Goal: Find specific page/section: Find specific page/section

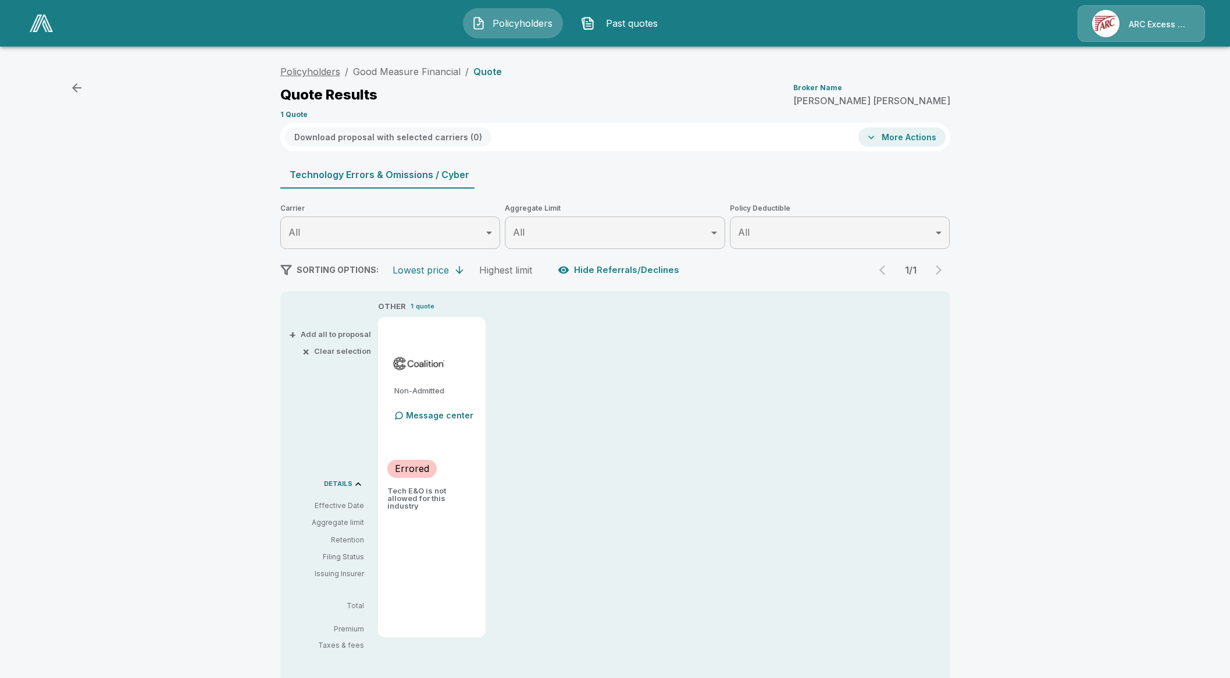
click at [334, 71] on link "Policyholders" at bounding box center [310, 72] width 60 height 12
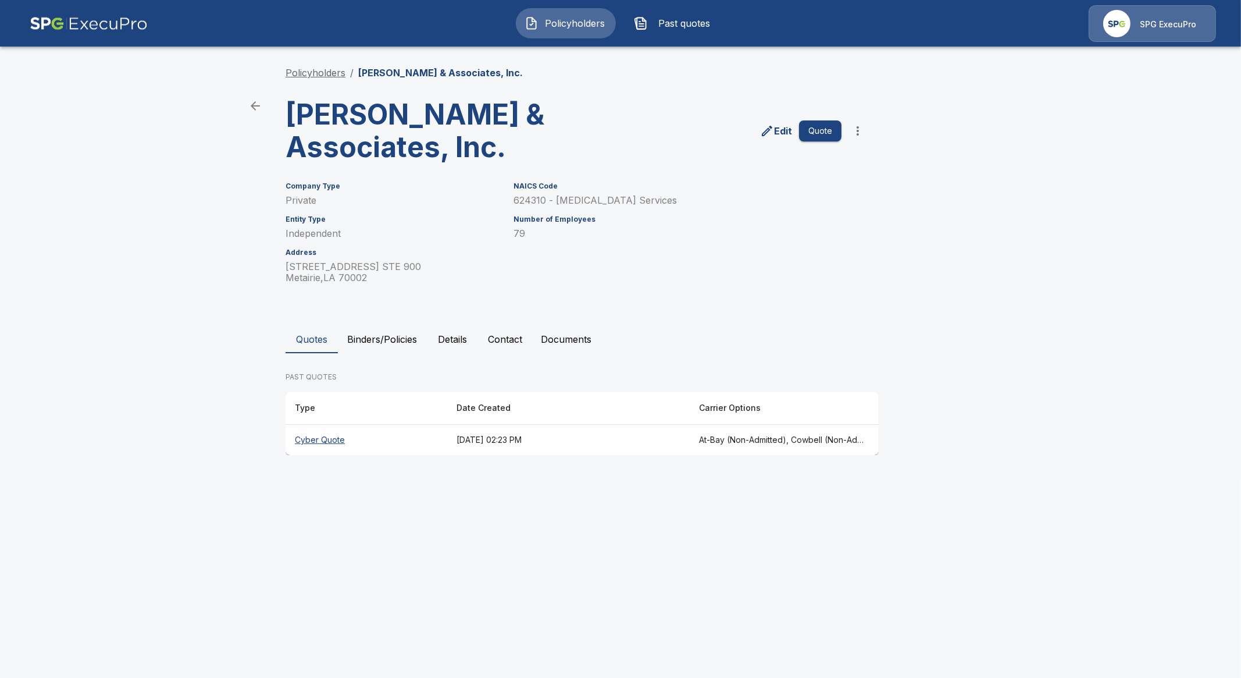
click at [336, 73] on link "Policyholders" at bounding box center [316, 73] width 60 height 12
click at [335, 439] on th "Cyber Quote" at bounding box center [367, 440] width 162 height 31
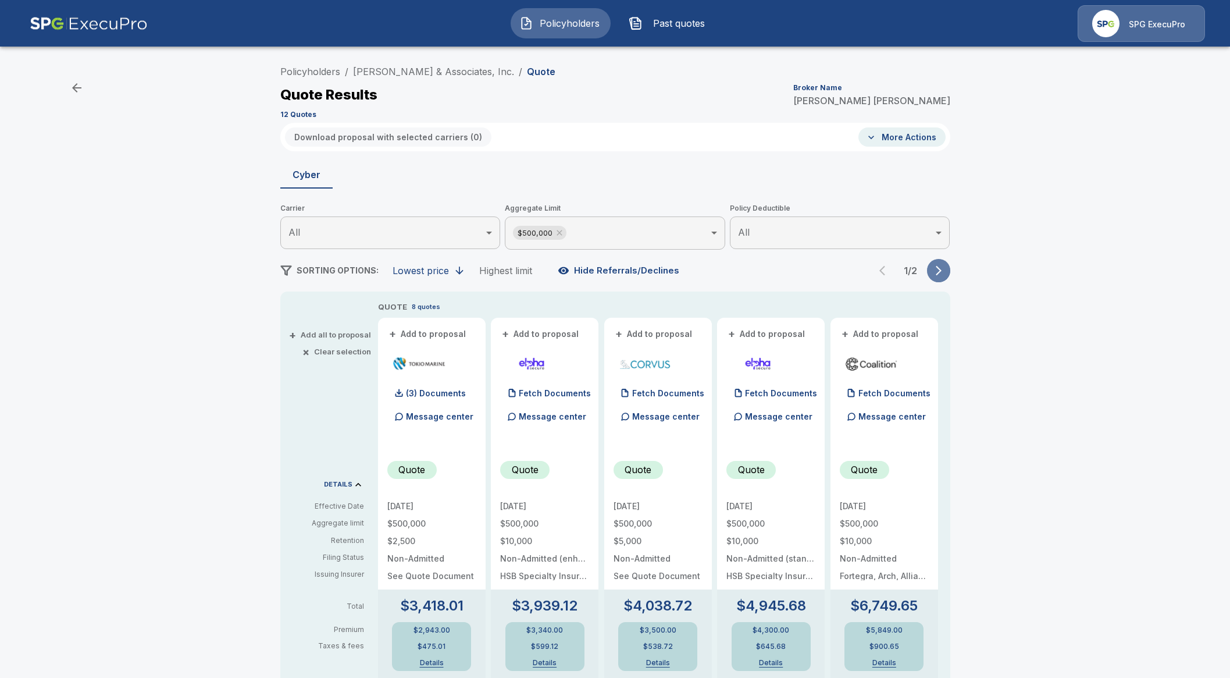
click at [942, 263] on button "button" at bounding box center [938, 270] width 23 height 23
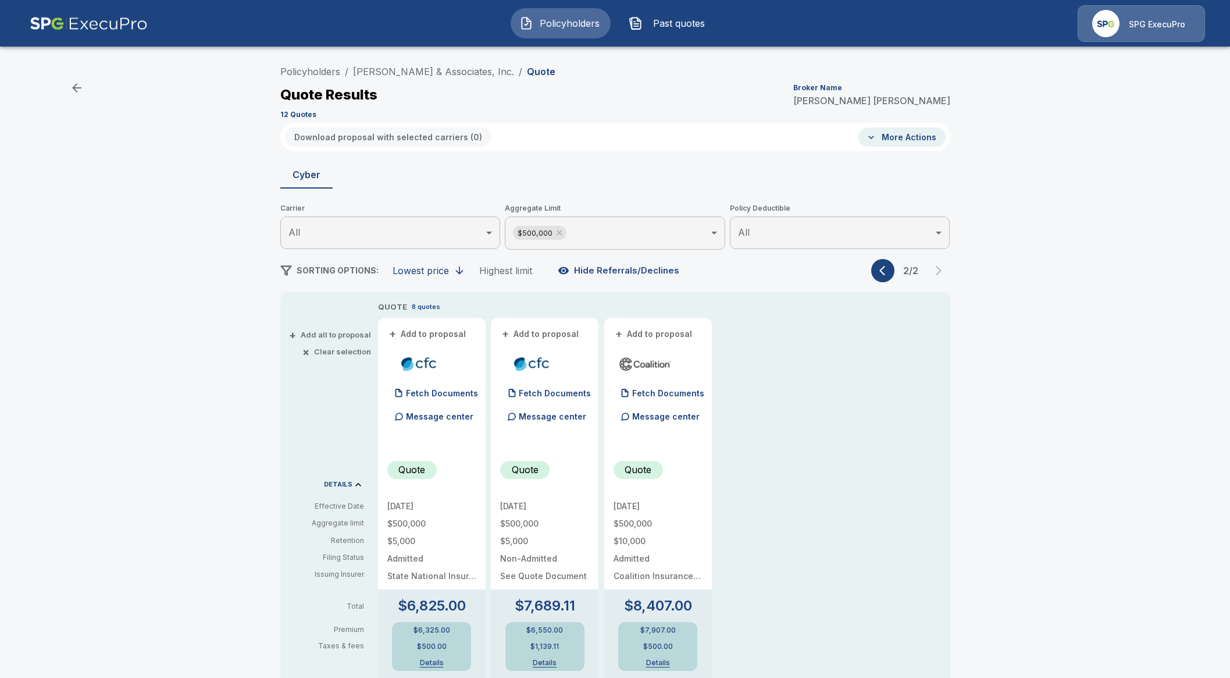
click at [591, 268] on button "Hide Referrals/Declines" at bounding box center [620, 270] width 129 height 22
click at [563, 229] on icon at bounding box center [559, 232] width 9 height 9
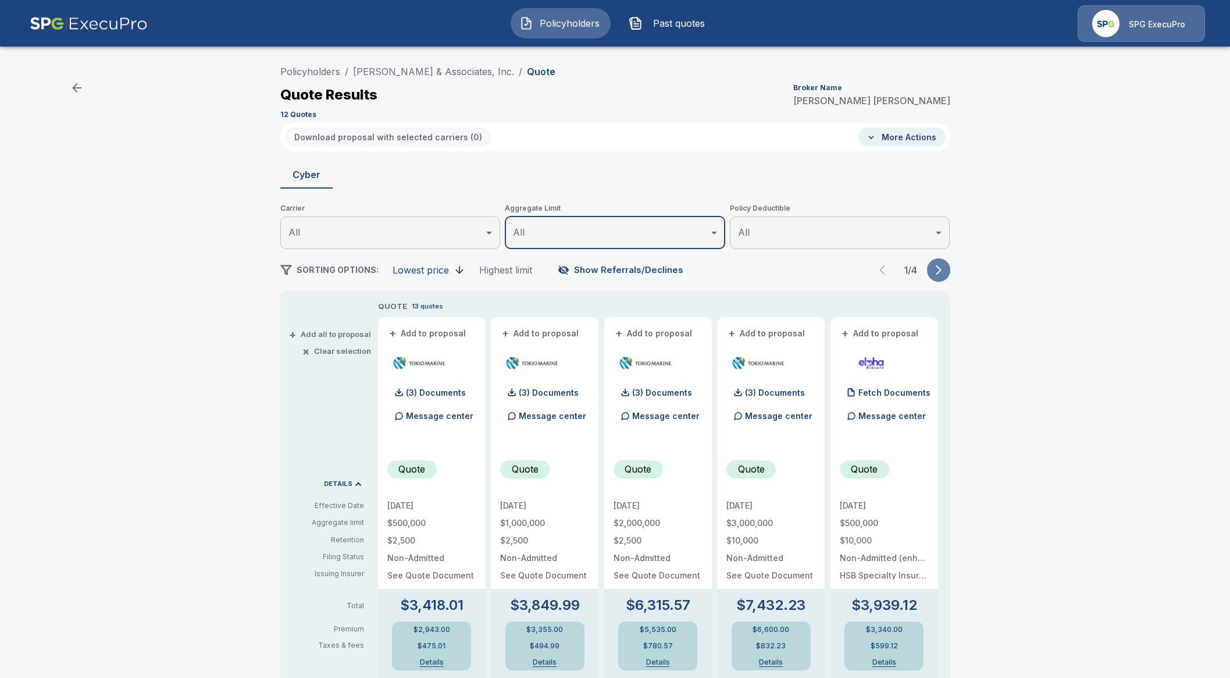
click at [944, 269] on icon "button" at bounding box center [939, 270] width 12 height 12
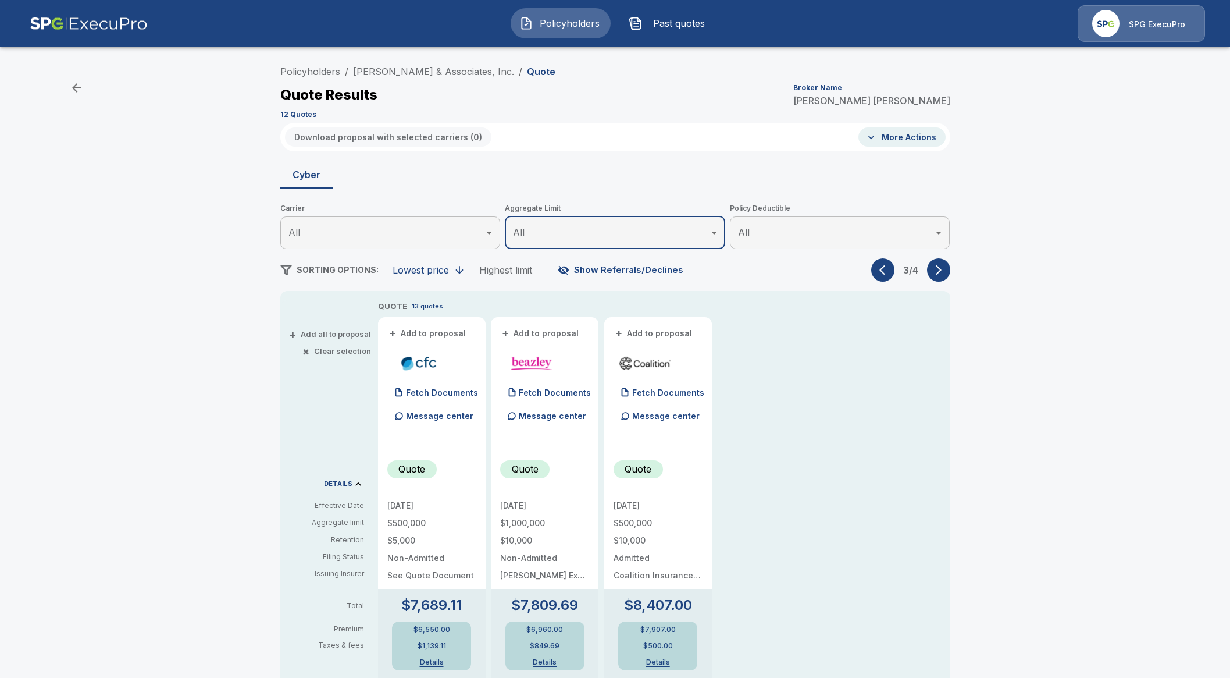
click at [893, 276] on button "button" at bounding box center [882, 269] width 23 height 23
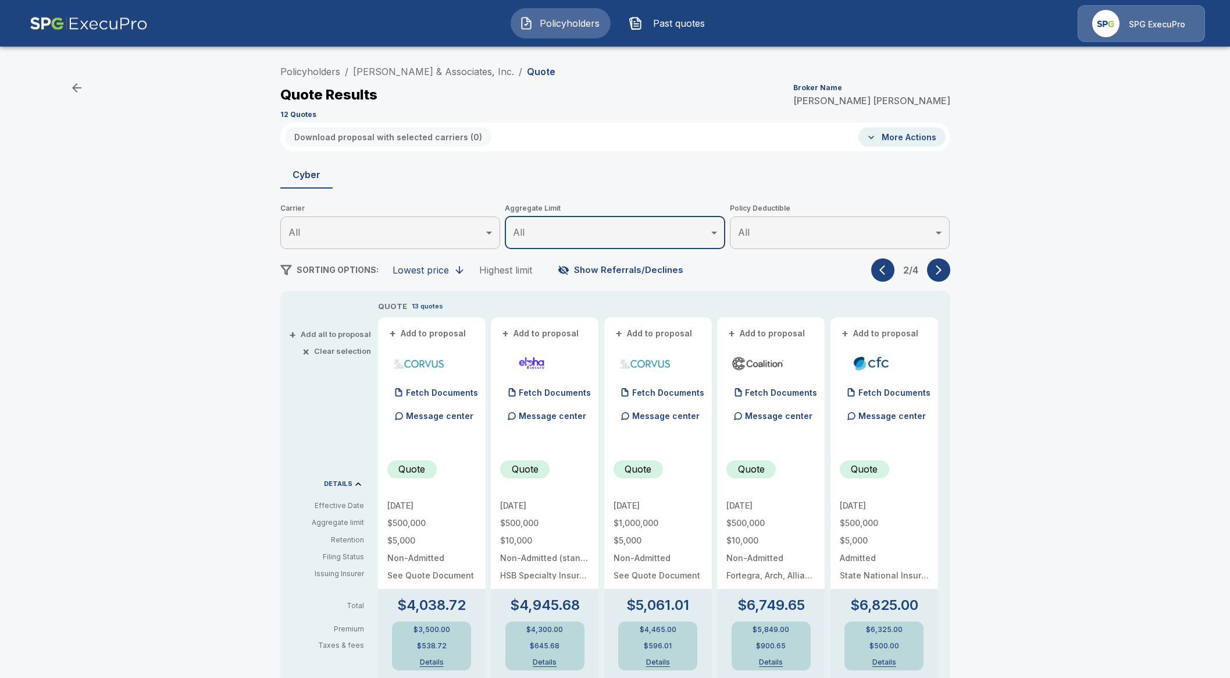
click at [893, 276] on button "button" at bounding box center [882, 269] width 23 height 23
click at [893, 276] on div "1 / 4" at bounding box center [910, 269] width 79 height 23
click at [605, 264] on button "Show Referrals/Declines" at bounding box center [622, 270] width 133 height 22
click at [951, 268] on button "button" at bounding box center [938, 269] width 23 height 23
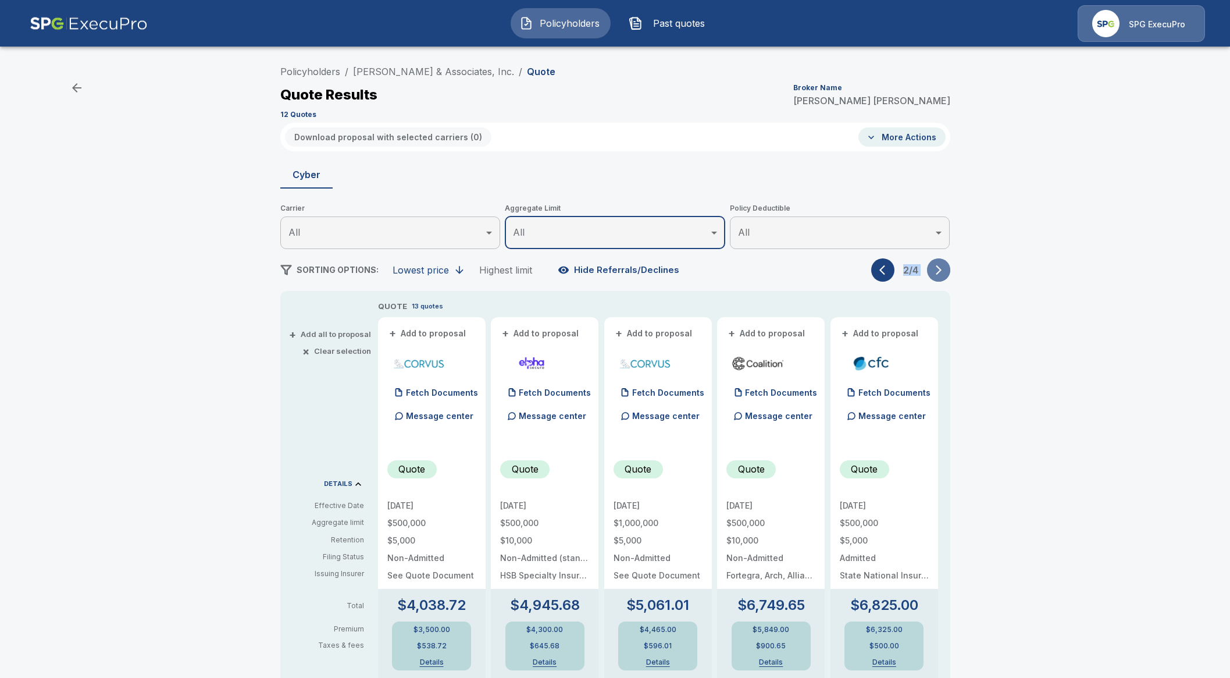
click at [951, 268] on button "button" at bounding box center [938, 269] width 23 height 23
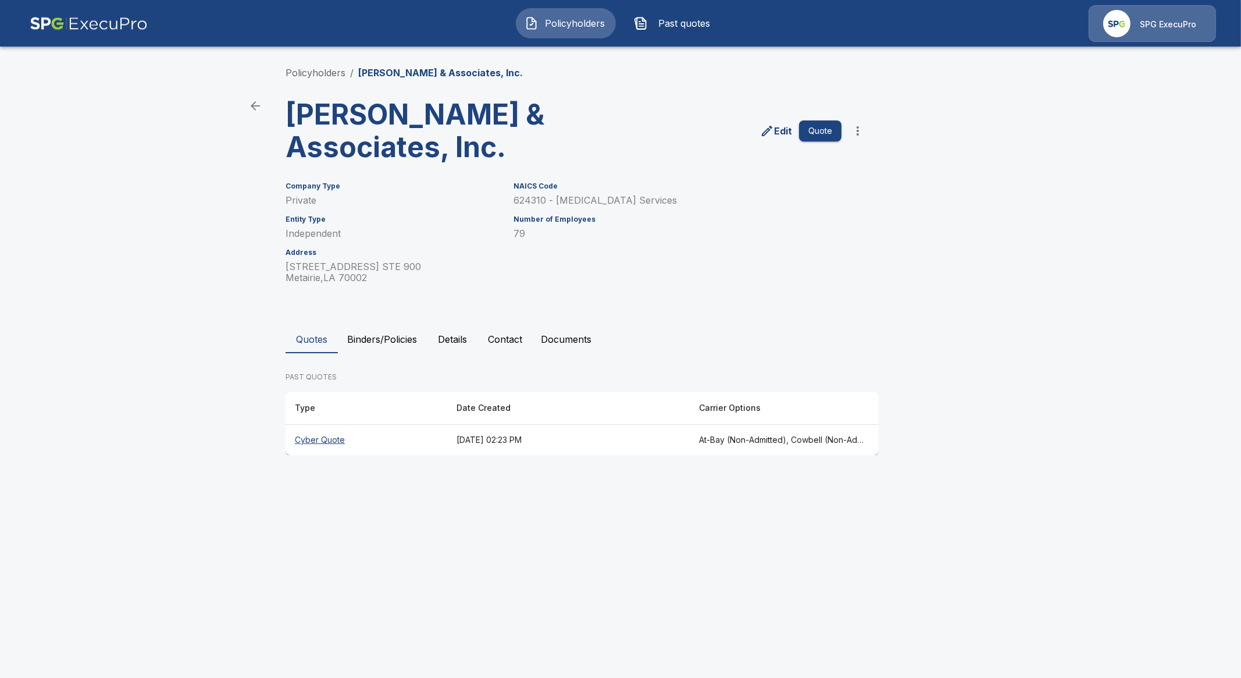
click at [570, 19] on span "Policyholders" at bounding box center [575, 23] width 64 height 14
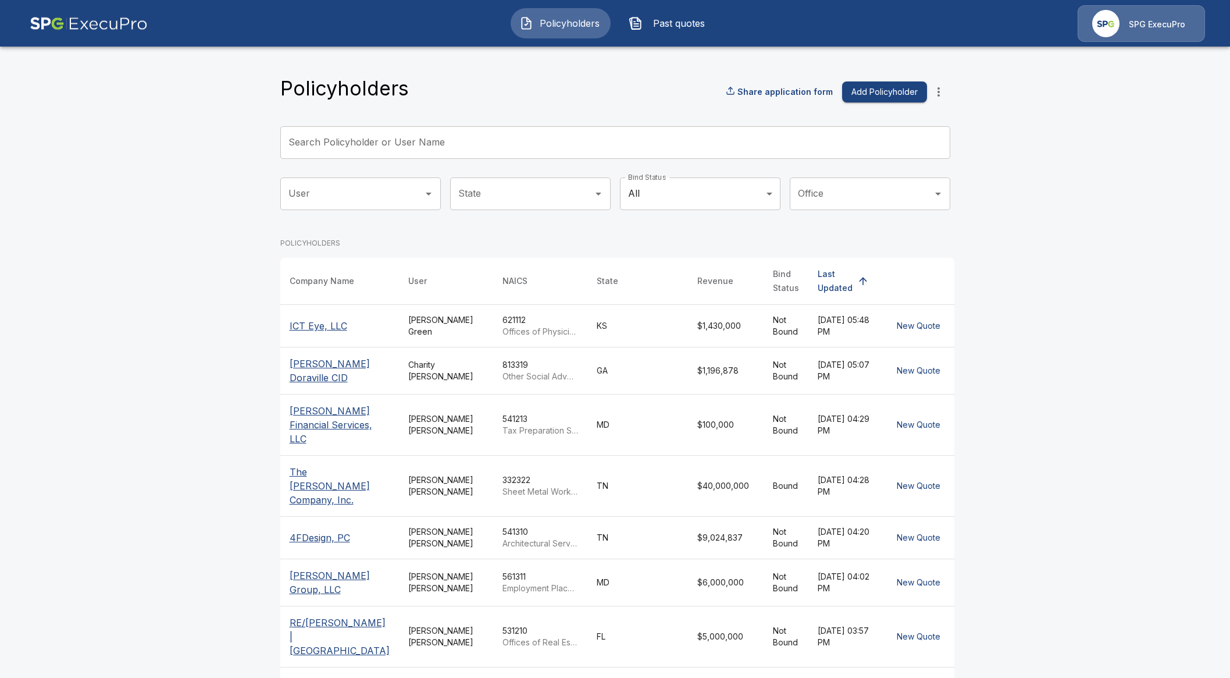
click at [677, 25] on span "Past quotes" at bounding box center [679, 23] width 64 height 14
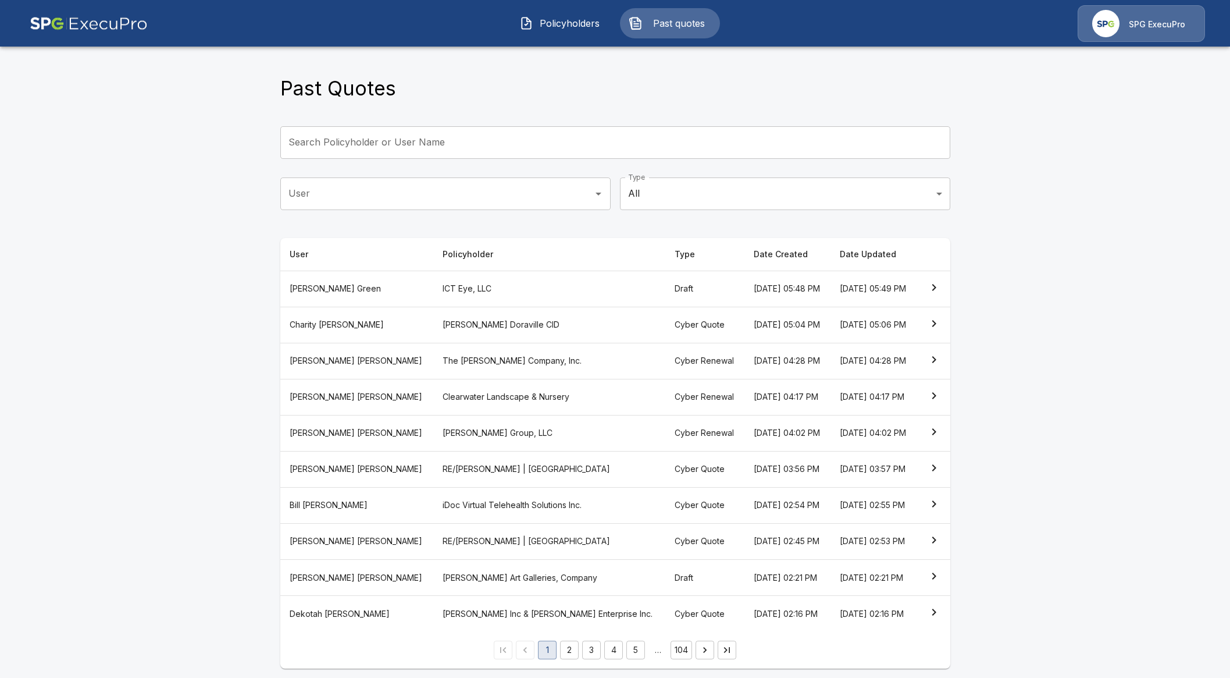
click at [441, 538] on th "RE/MAX Foxfire | Downtown Ocala" at bounding box center [549, 541] width 232 height 36
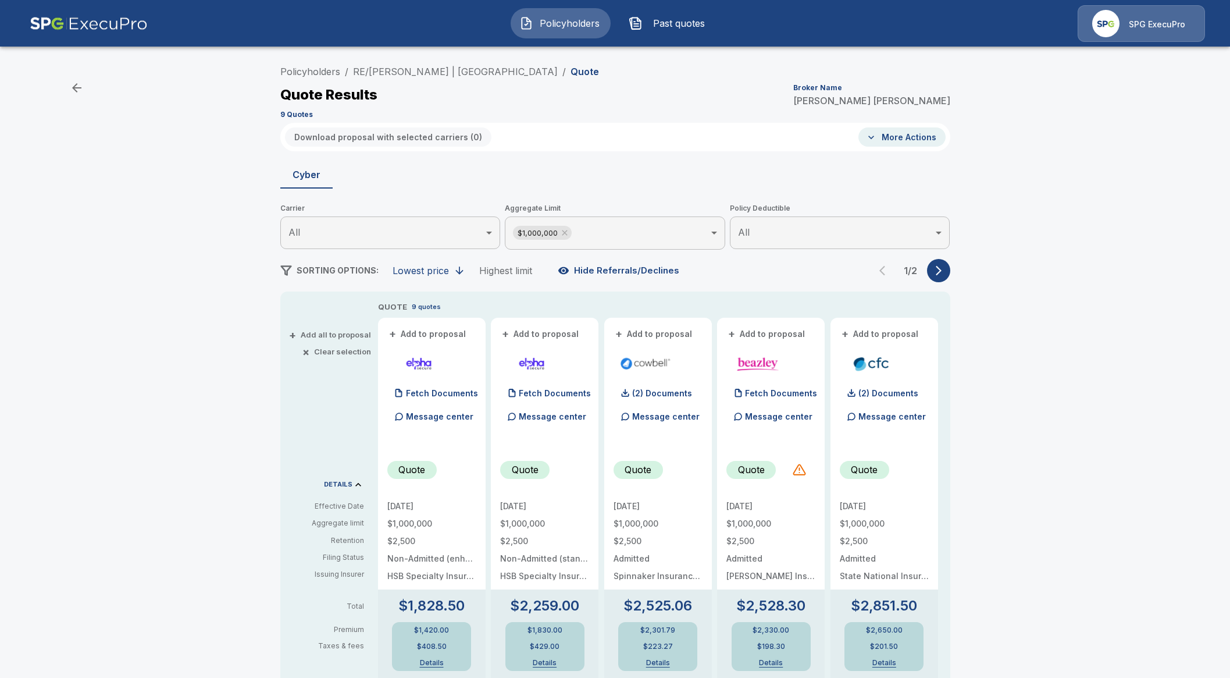
click at [946, 257] on div "Policyholders / RE/MAX Foxfire | Downtown Ocala / Quote Quote Results Broker Na…" at bounding box center [615, 614] width 698 height 1108
click at [660, 388] on div "(2) Documents" at bounding box center [653, 393] width 79 height 23
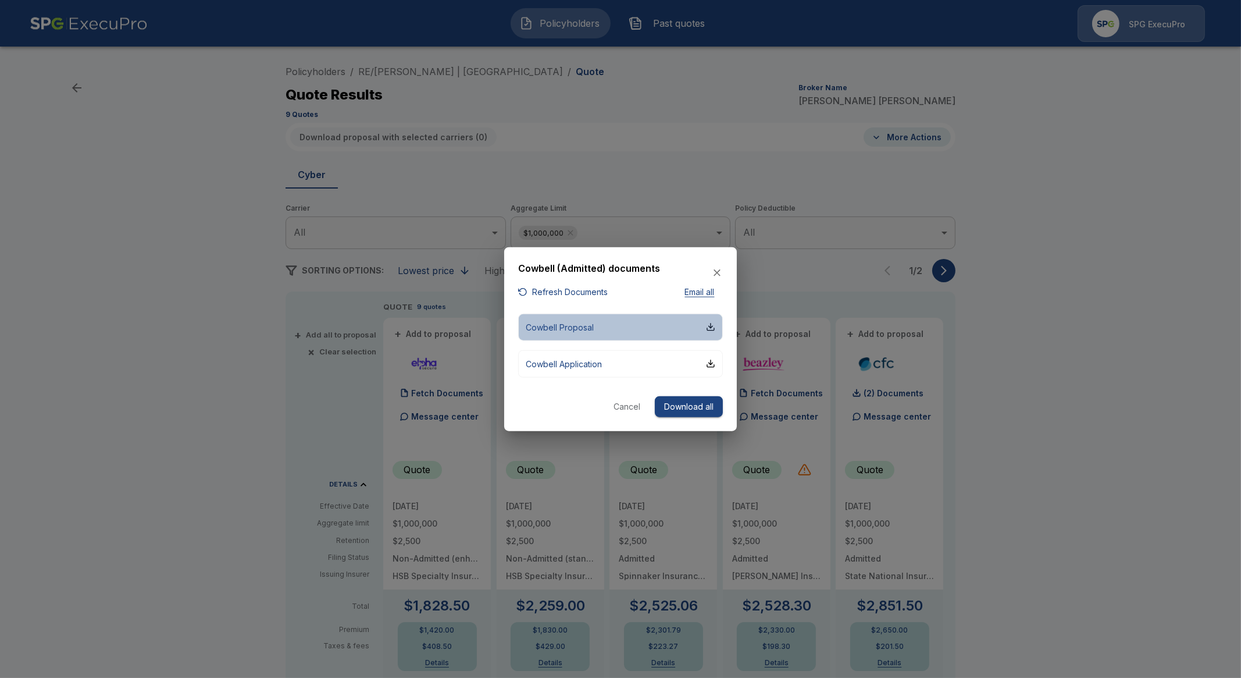
click at [599, 329] on button "Cowbell Proposal" at bounding box center [620, 326] width 205 height 27
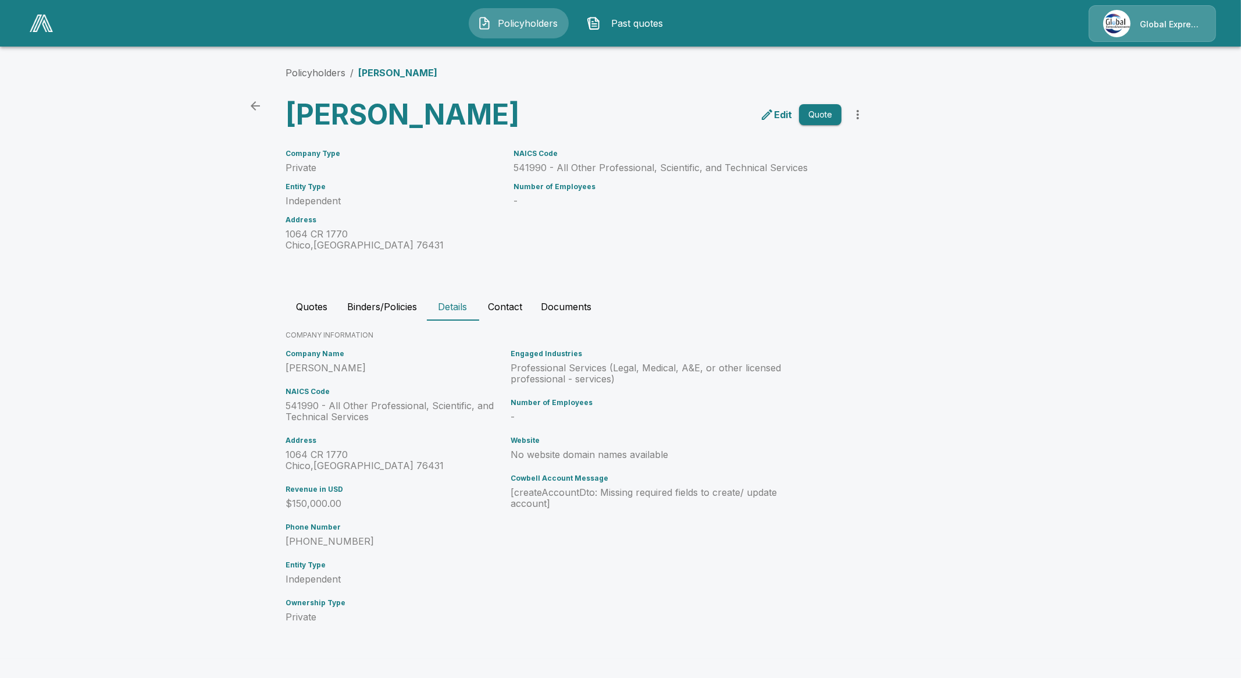
drag, startPoint x: 0, startPoint y: 0, endPoint x: 514, endPoint y: 28, distance: 515.0
click at [514, 28] on span "Policyholders" at bounding box center [528, 23] width 64 height 14
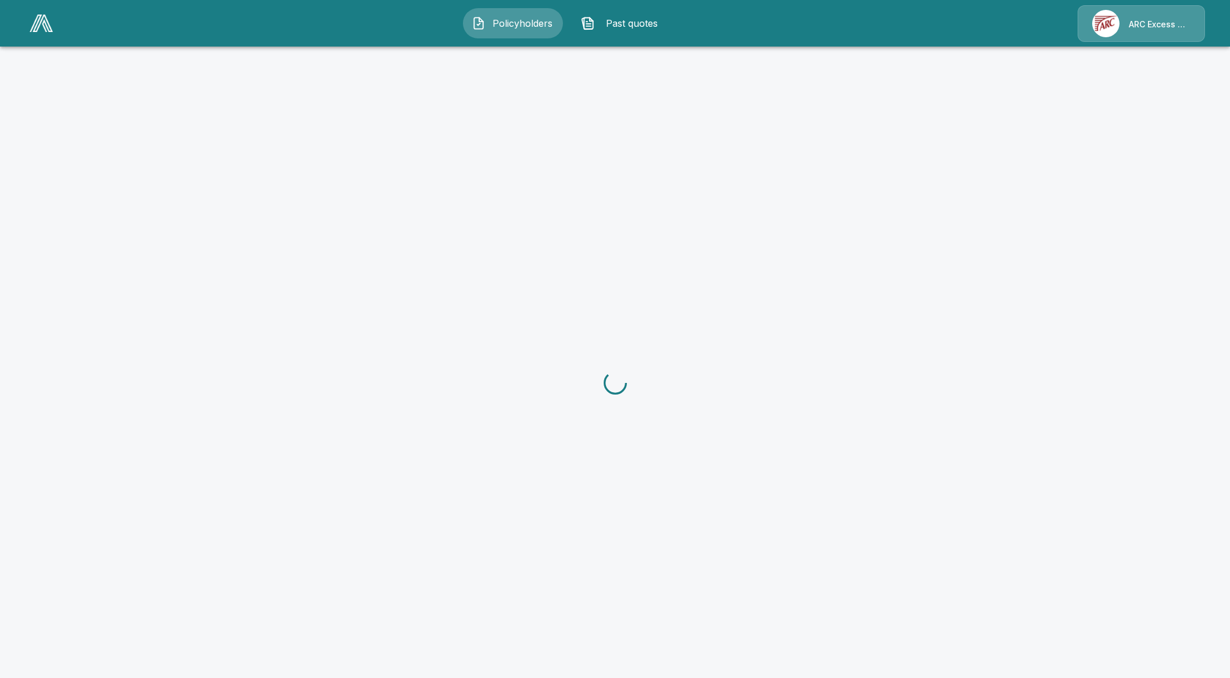
click at [47, 27] on img at bounding box center [41, 23] width 23 height 17
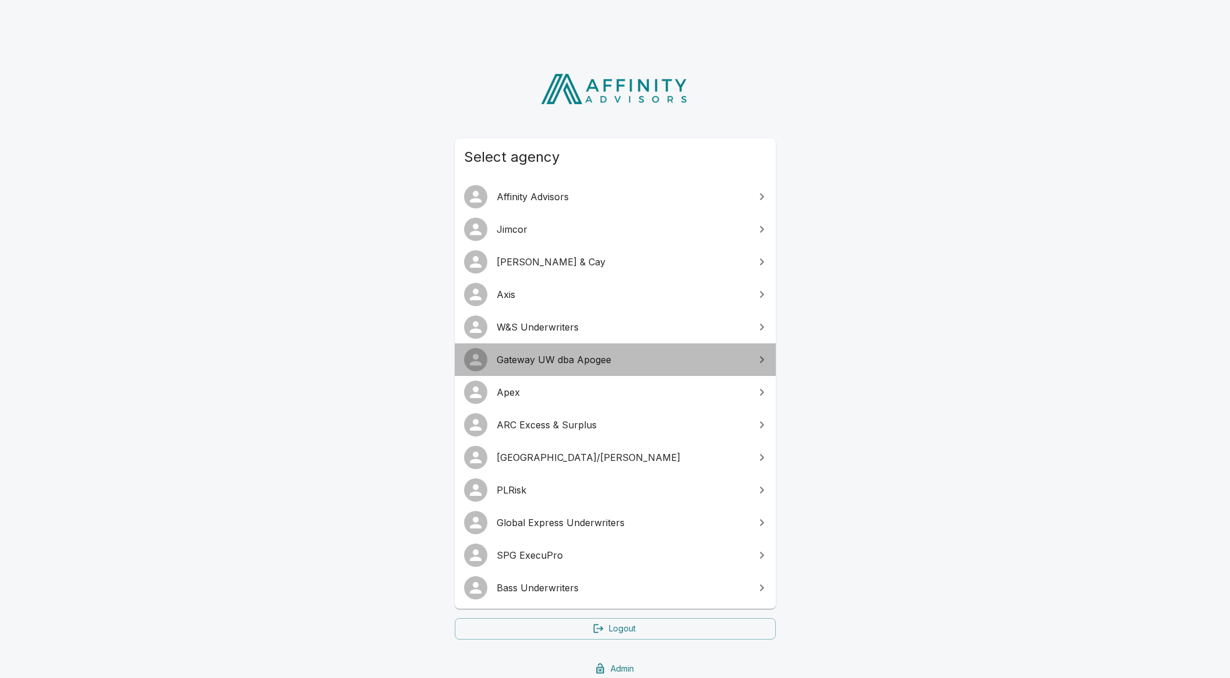
click at [557, 365] on span "Gateway UW dba Apogee" at bounding box center [622, 360] width 251 height 14
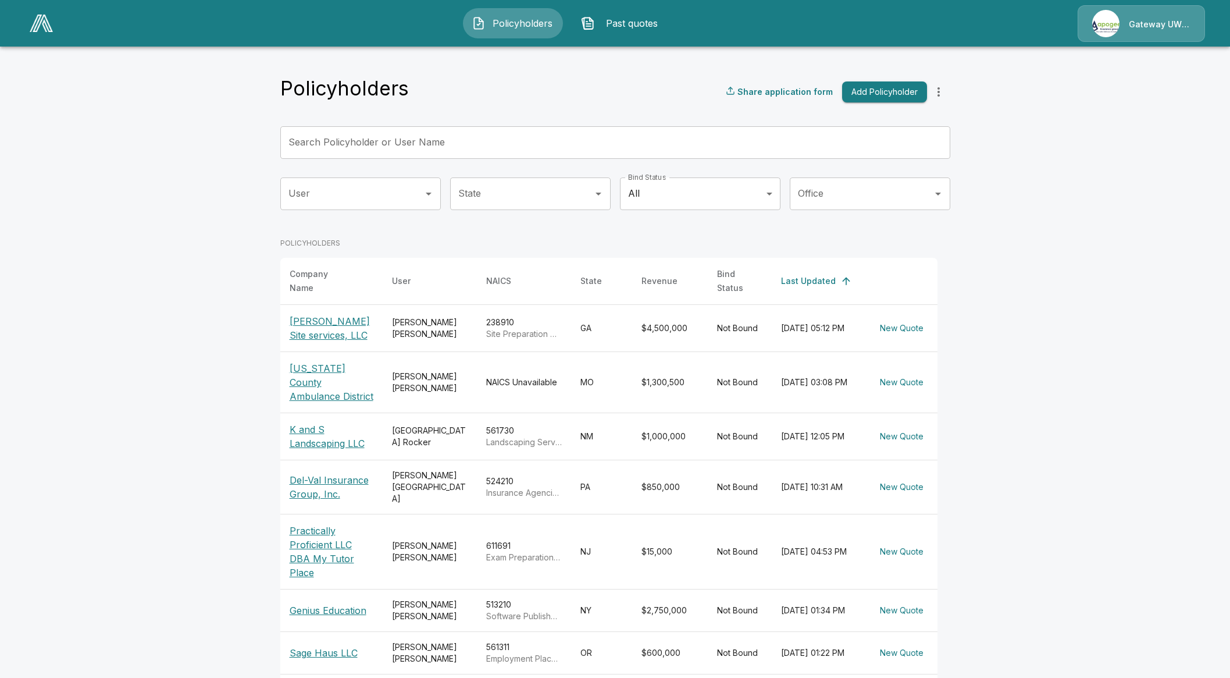
click at [633, 26] on span "Past quotes" at bounding box center [632, 23] width 64 height 14
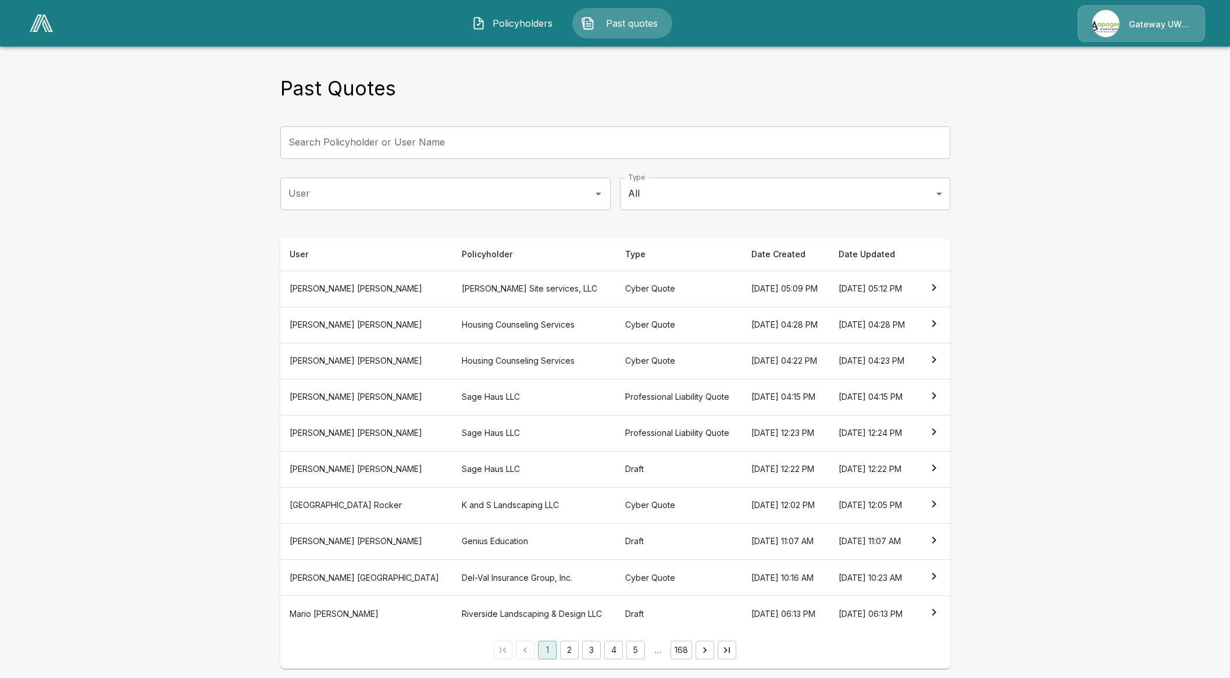
click at [616, 470] on th "Draft" at bounding box center [679, 469] width 126 height 36
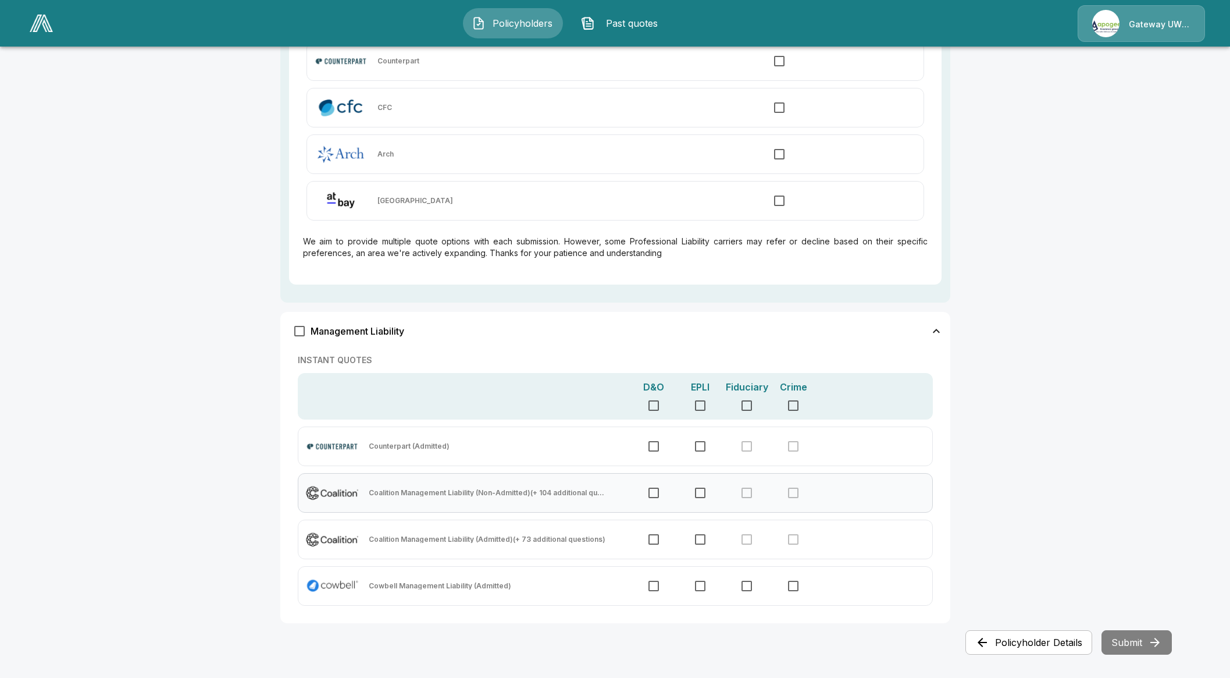
scroll to position [724, 0]
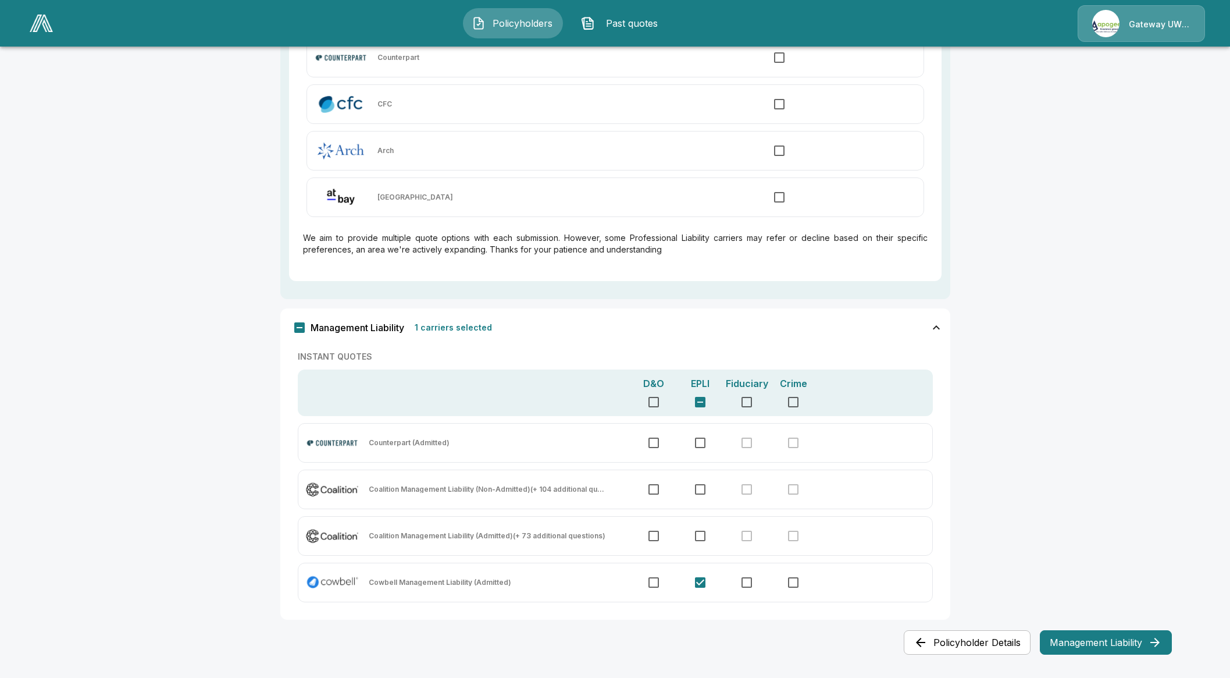
click at [1072, 645] on button "Management Liability" at bounding box center [1106, 642] width 132 height 24
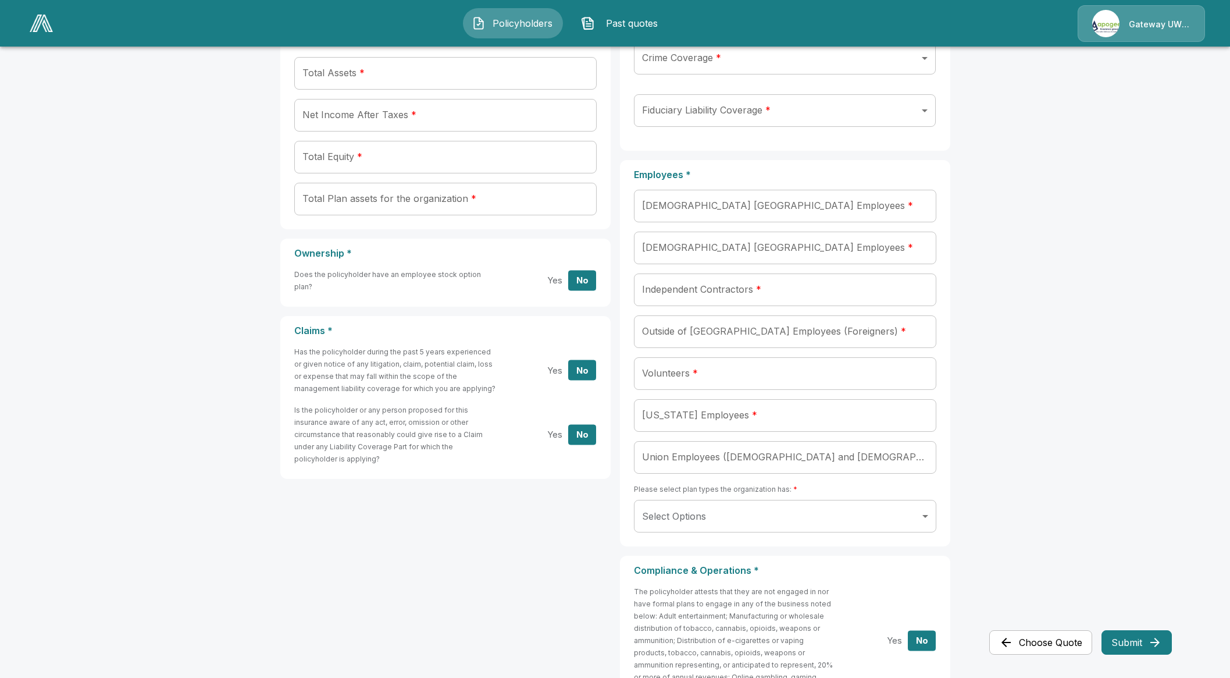
scroll to position [422, 0]
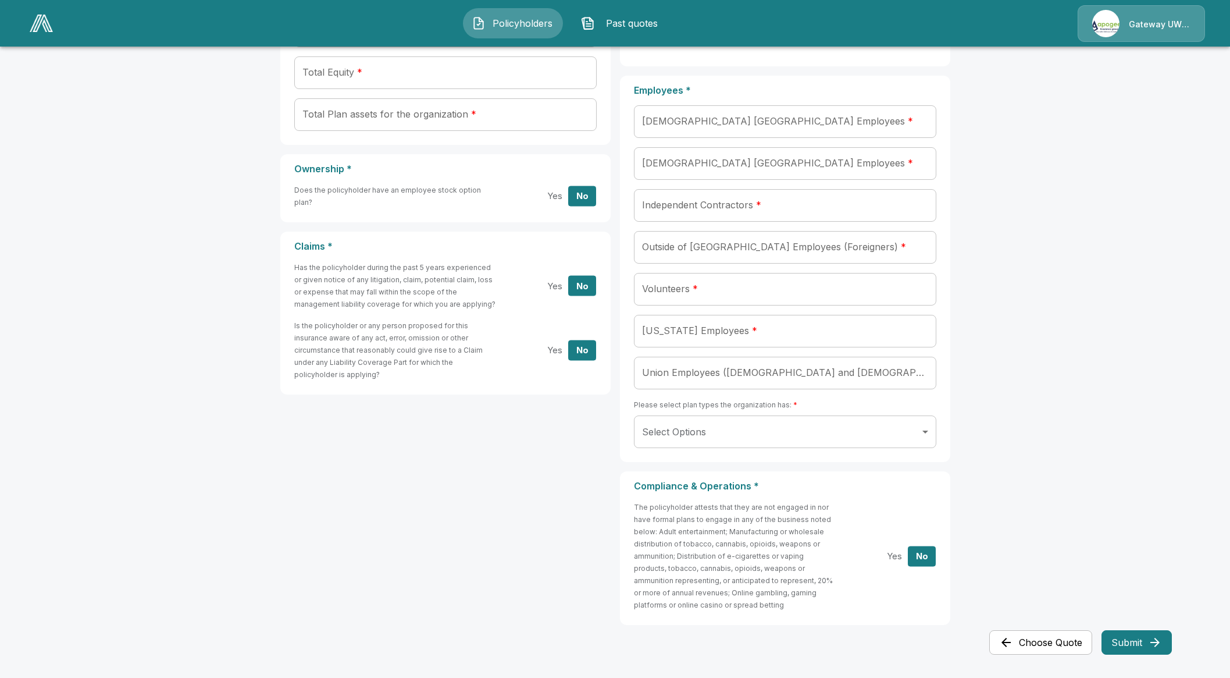
click at [1010, 638] on icon "button" at bounding box center [1006, 642] width 14 height 14
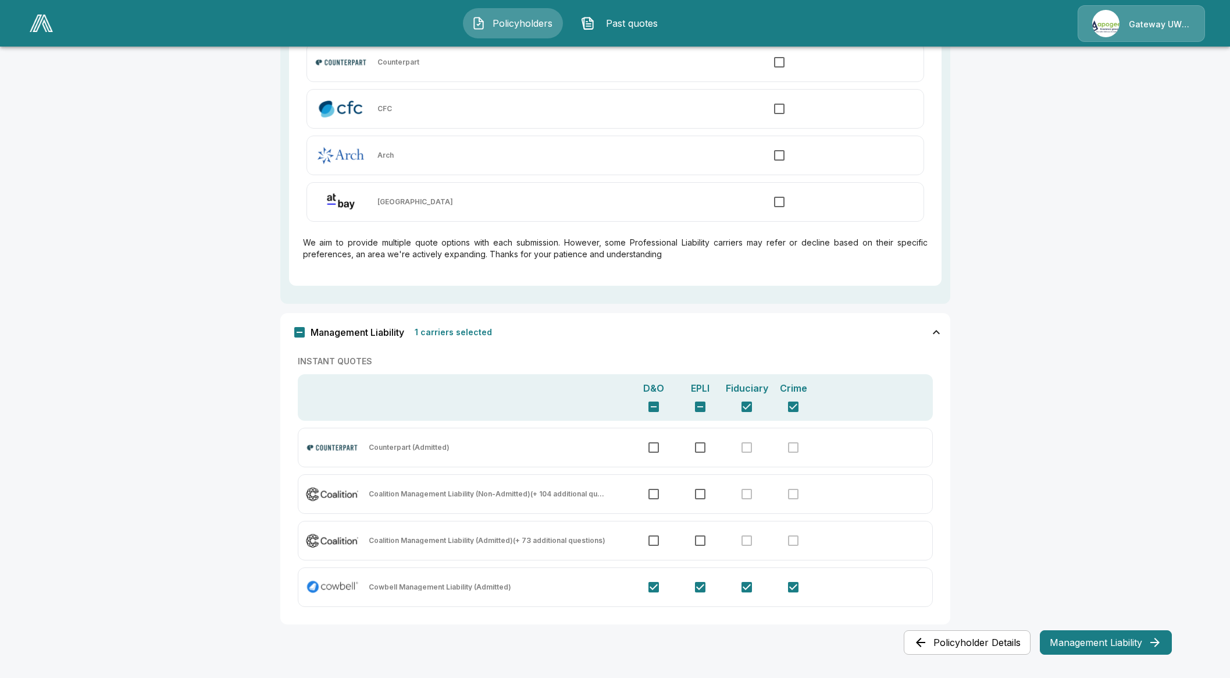
scroll to position [724, 0]
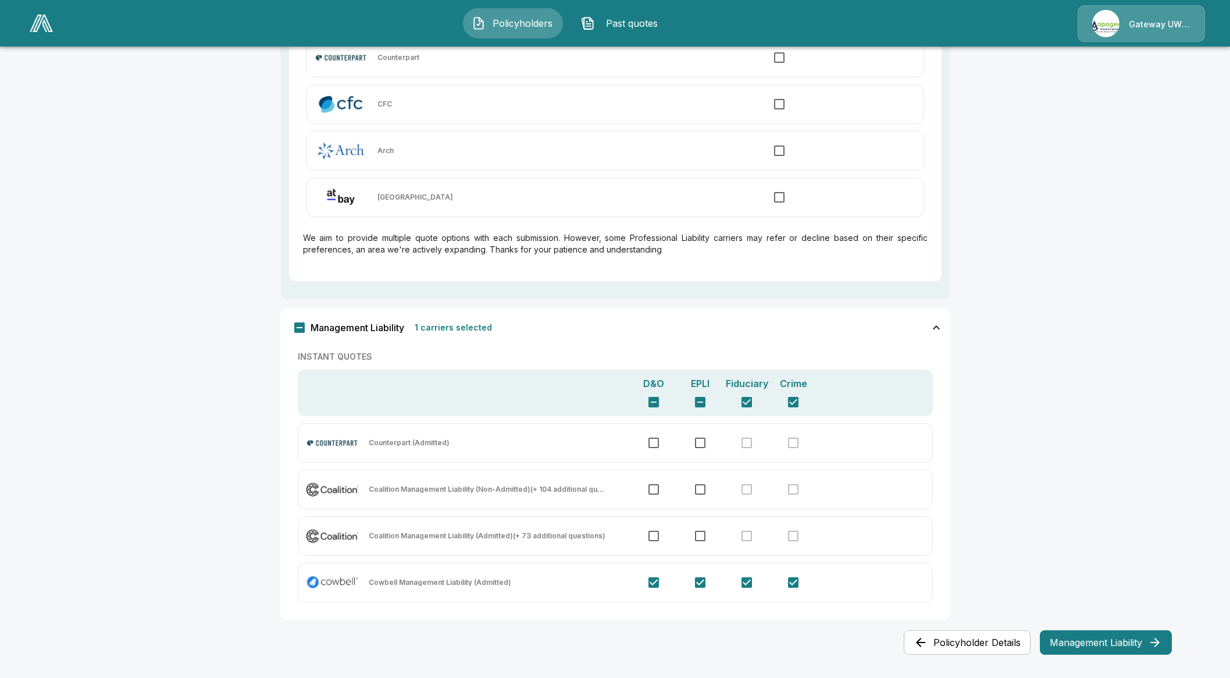
click at [1113, 639] on button "Management Liability" at bounding box center [1106, 642] width 132 height 24
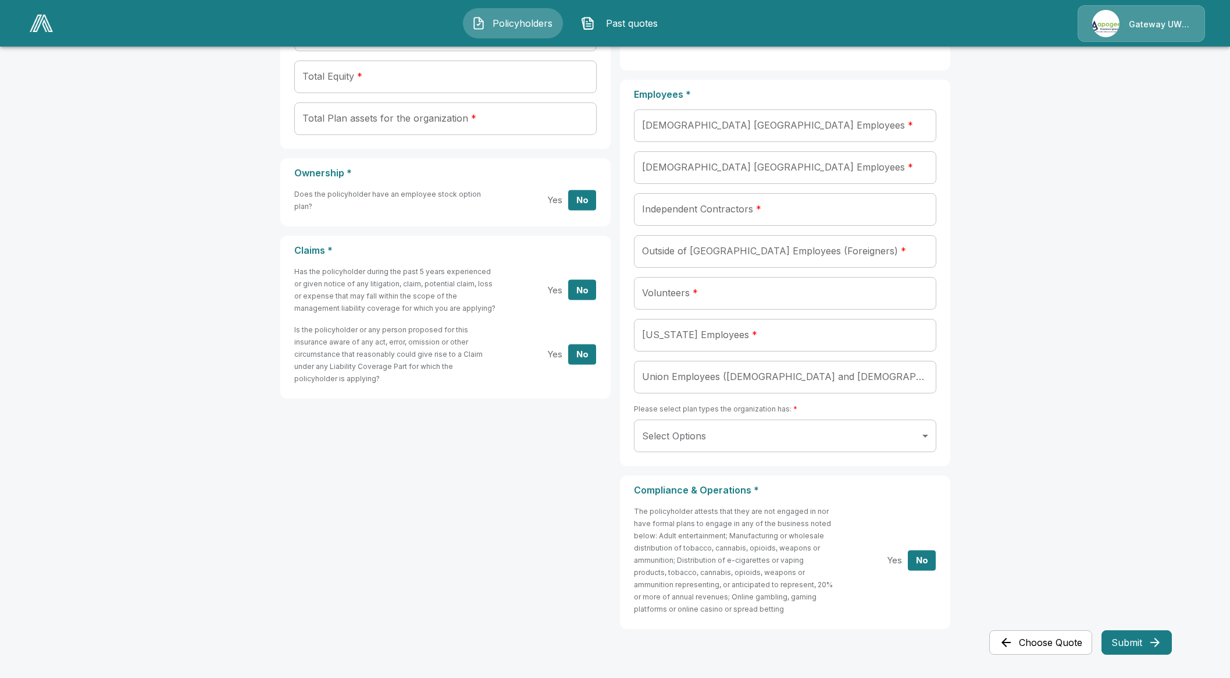
scroll to position [422, 0]
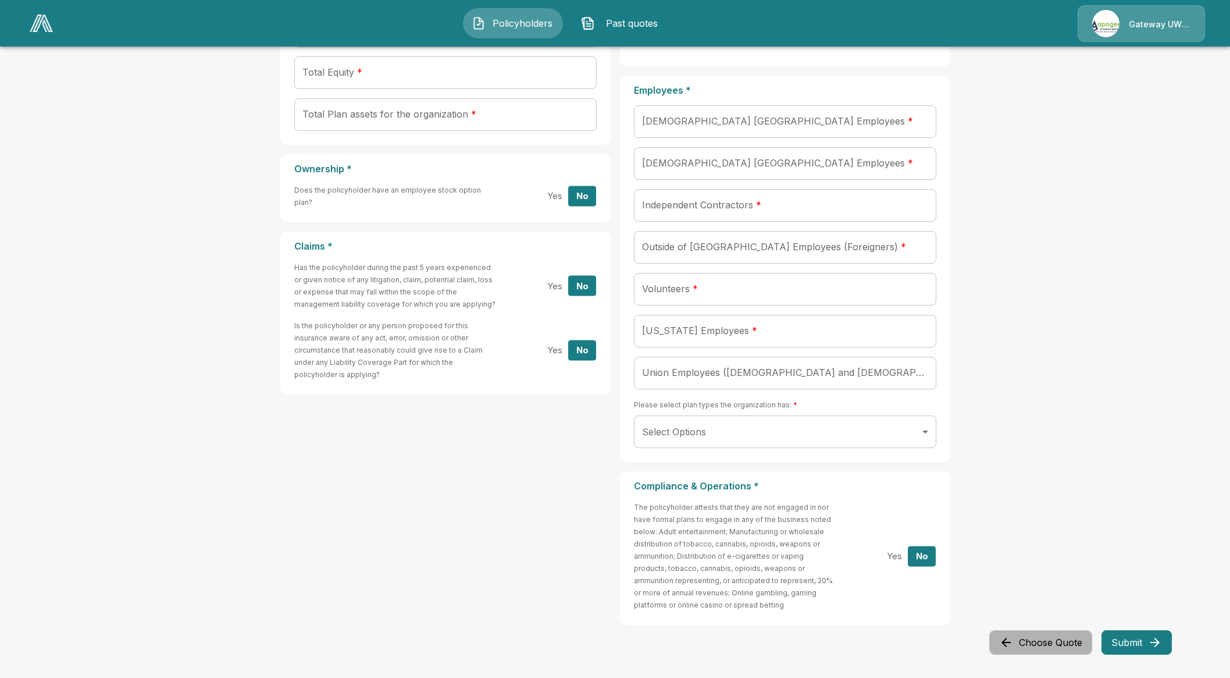
click at [1041, 641] on button "Choose Quote" at bounding box center [1041, 642] width 103 height 24
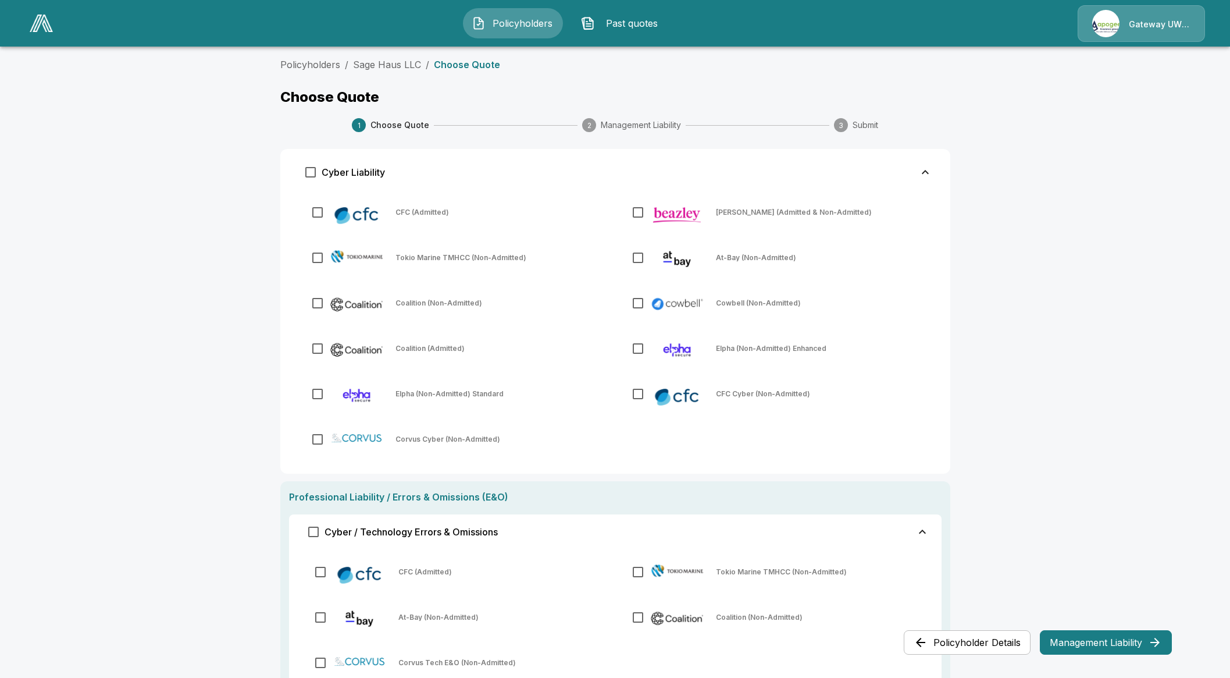
click at [971, 640] on button "Policyholder Details" at bounding box center [967, 642] width 127 height 24
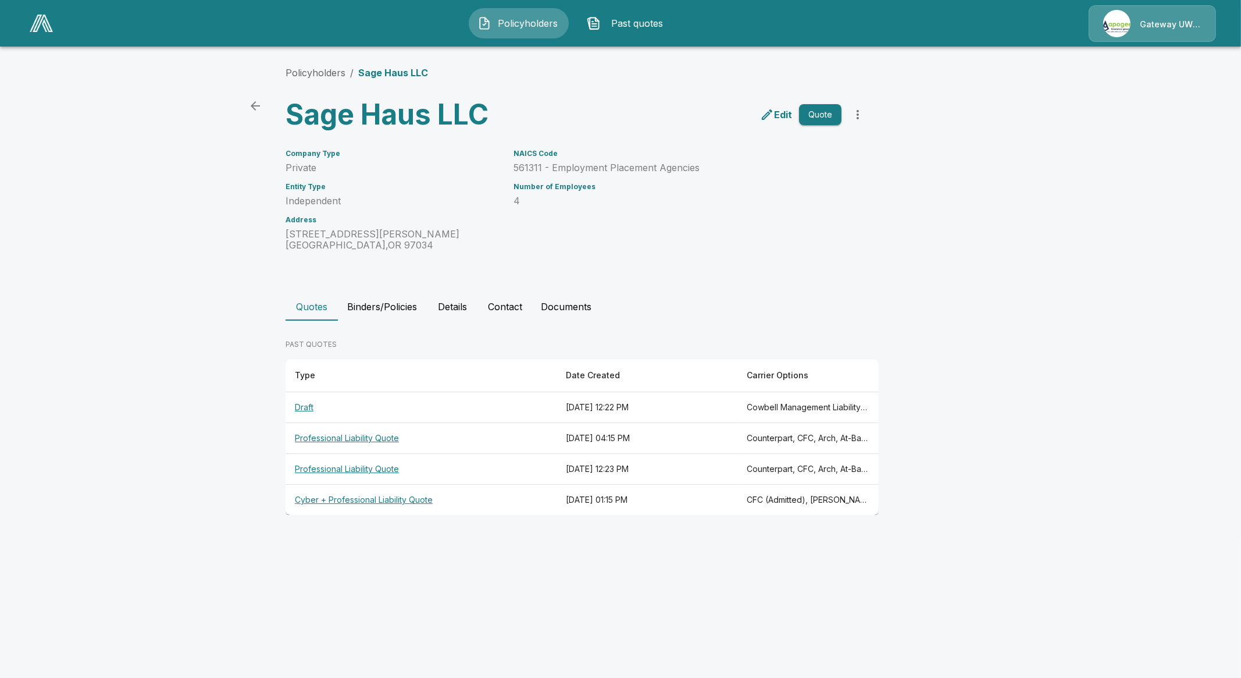
click at [299, 411] on th "Draft" at bounding box center [421, 407] width 271 height 31
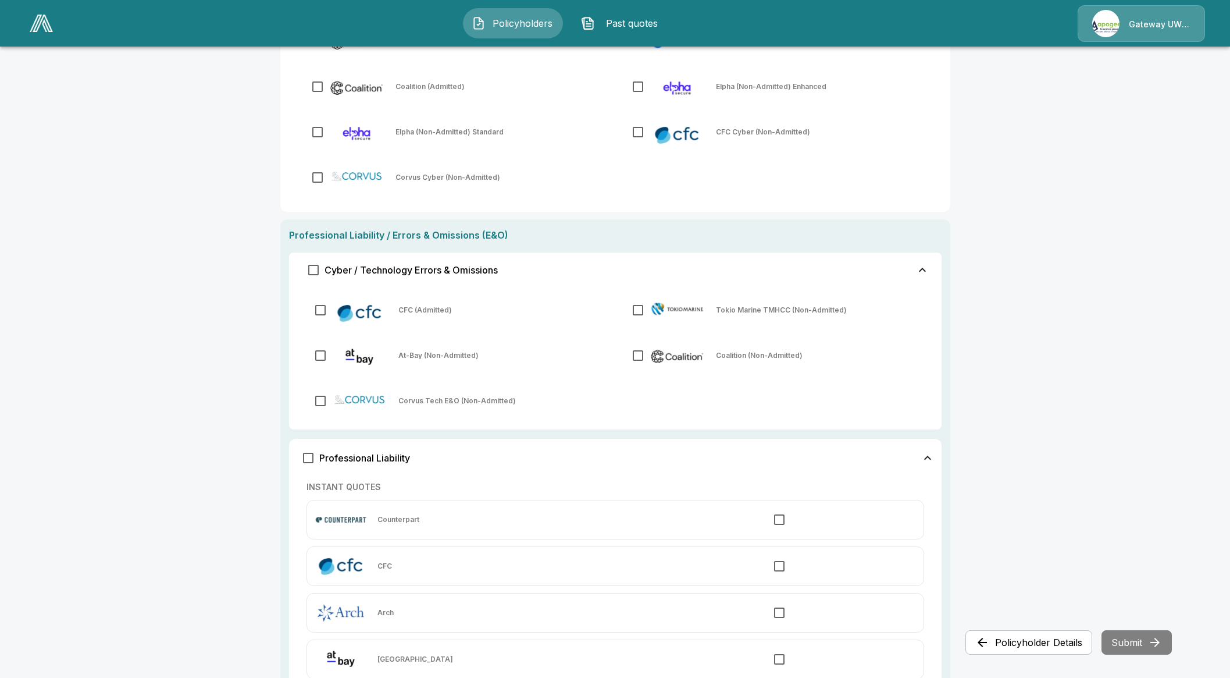
scroll to position [215, 0]
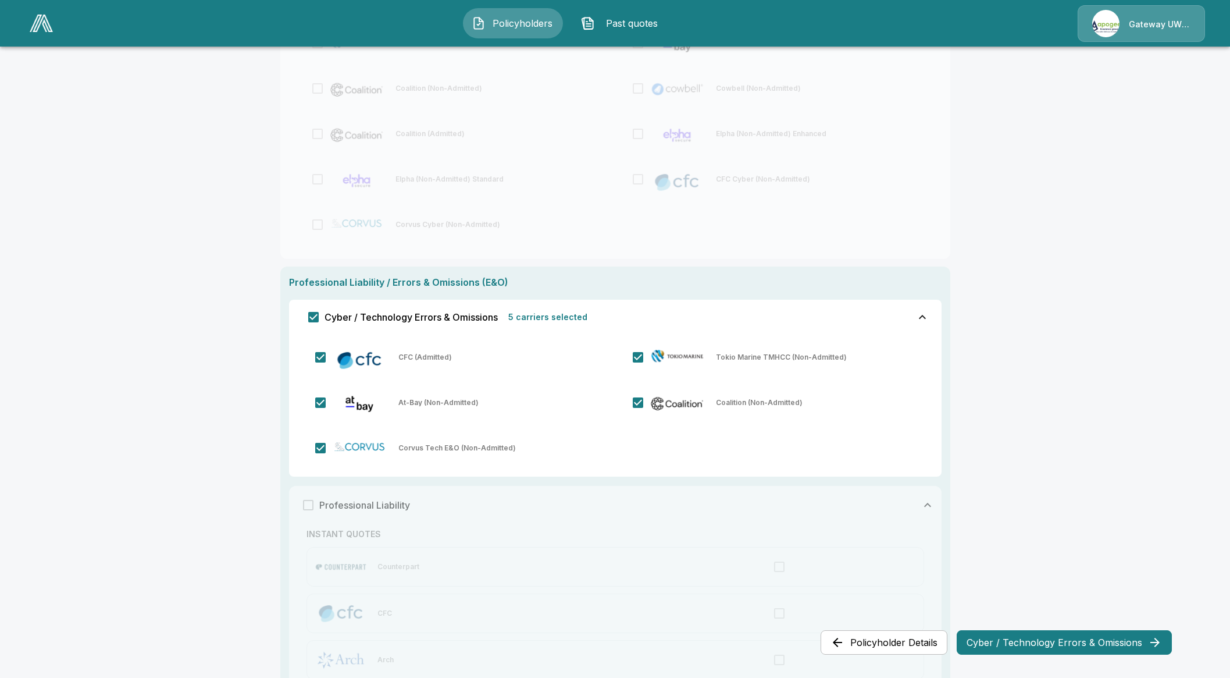
click at [500, 38] on div "Policyholders Past quotes Gateway UW dba Apogee" at bounding box center [615, 23] width 1208 height 37
click at [507, 27] on span "Policyholders" at bounding box center [522, 23] width 64 height 14
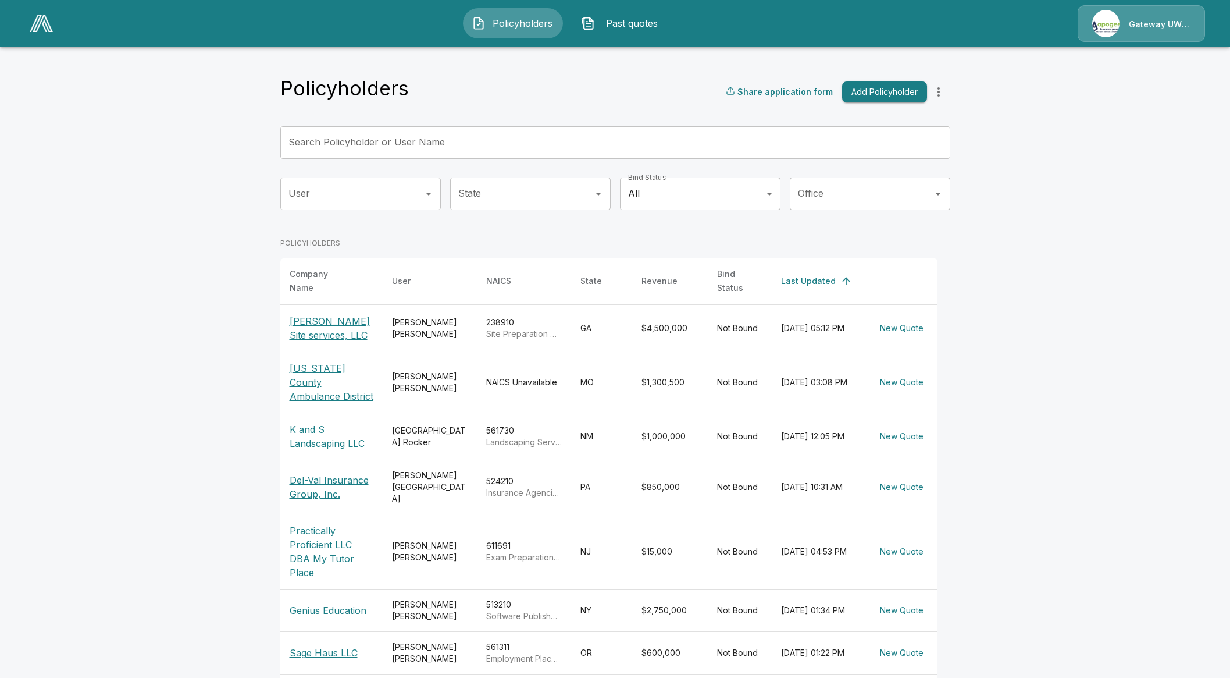
click at [394, 141] on input "Search Policyholder or User Name" at bounding box center [608, 142] width 657 height 33
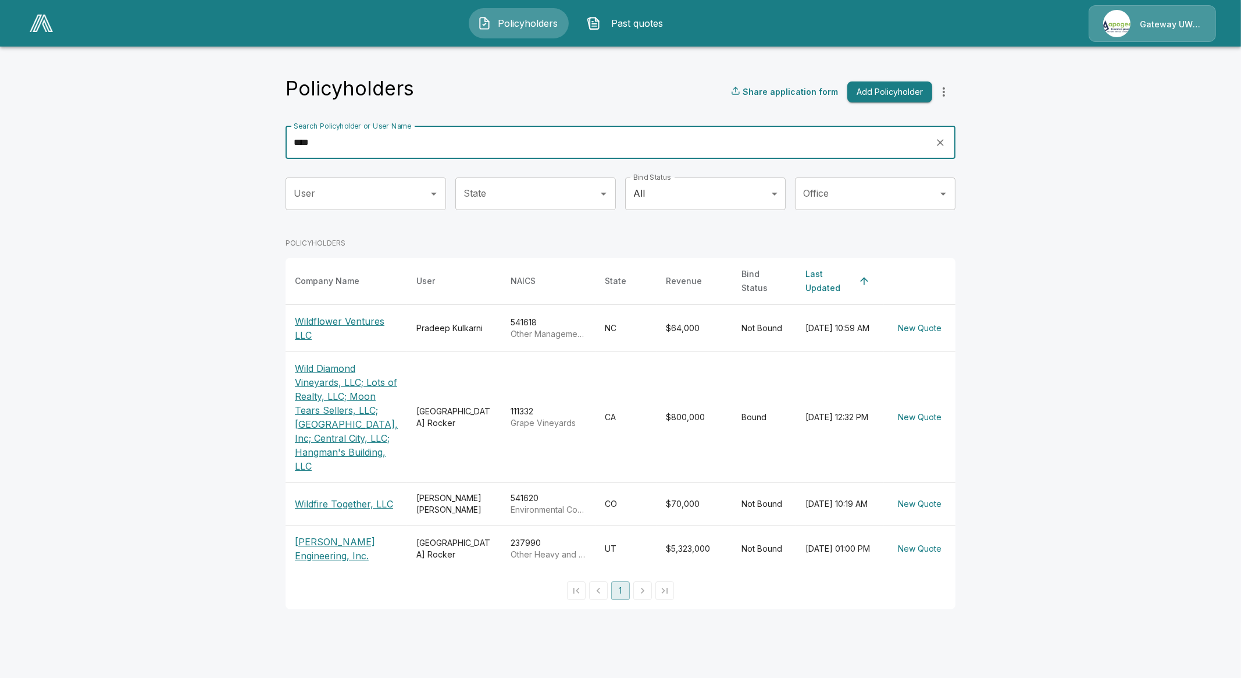
type input "****"
click at [320, 453] on p "Wild Diamond Vineyards, LLC; Lots of Realty, LLC; Moon Tears Sellers, LLC; Gran…" at bounding box center [346, 417] width 103 height 112
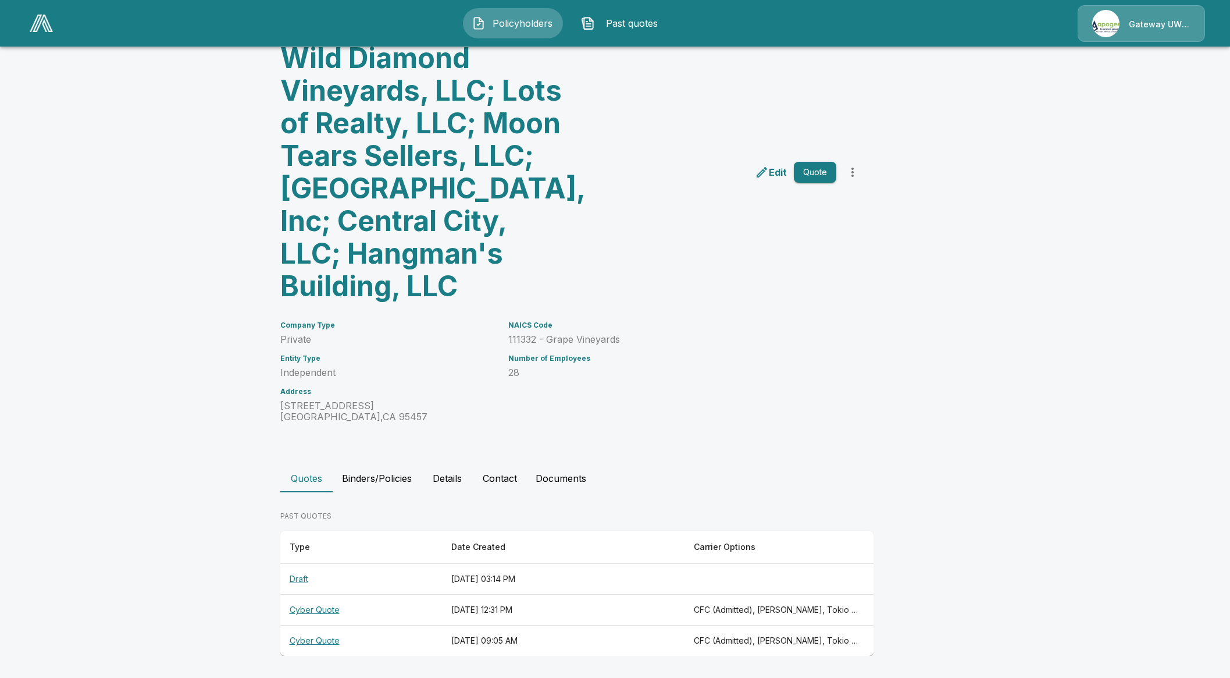
click at [420, 475] on button "Binders/Policies" at bounding box center [377, 478] width 88 height 28
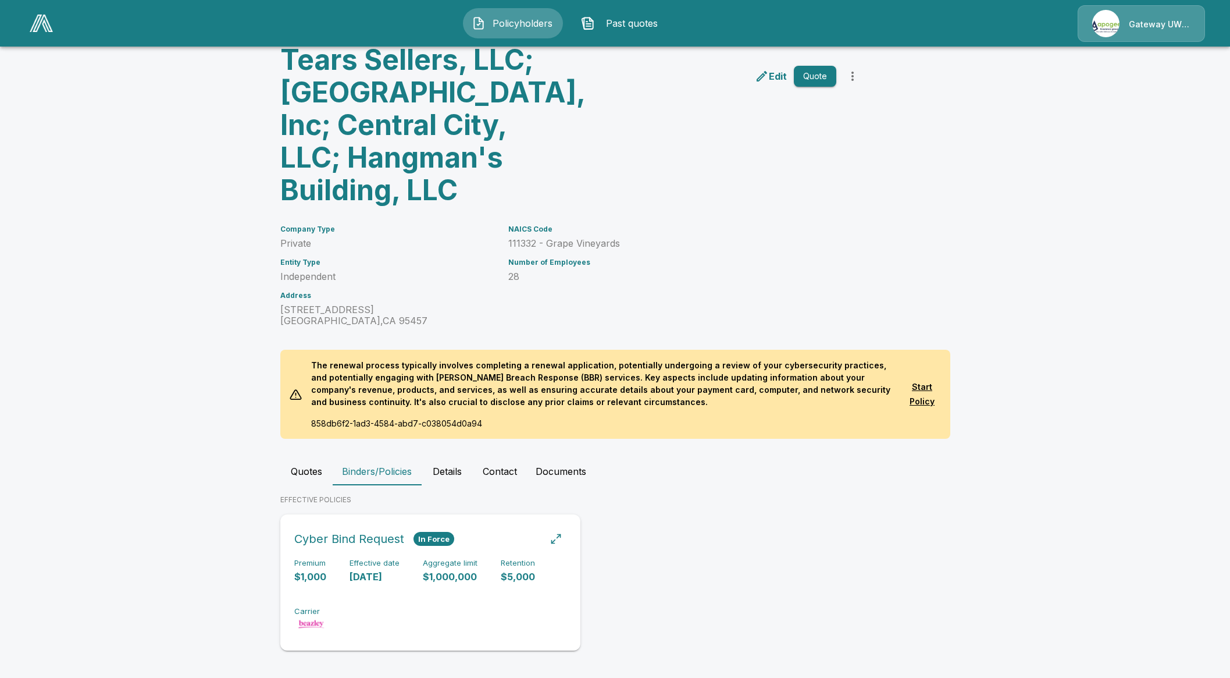
scroll to position [203, 0]
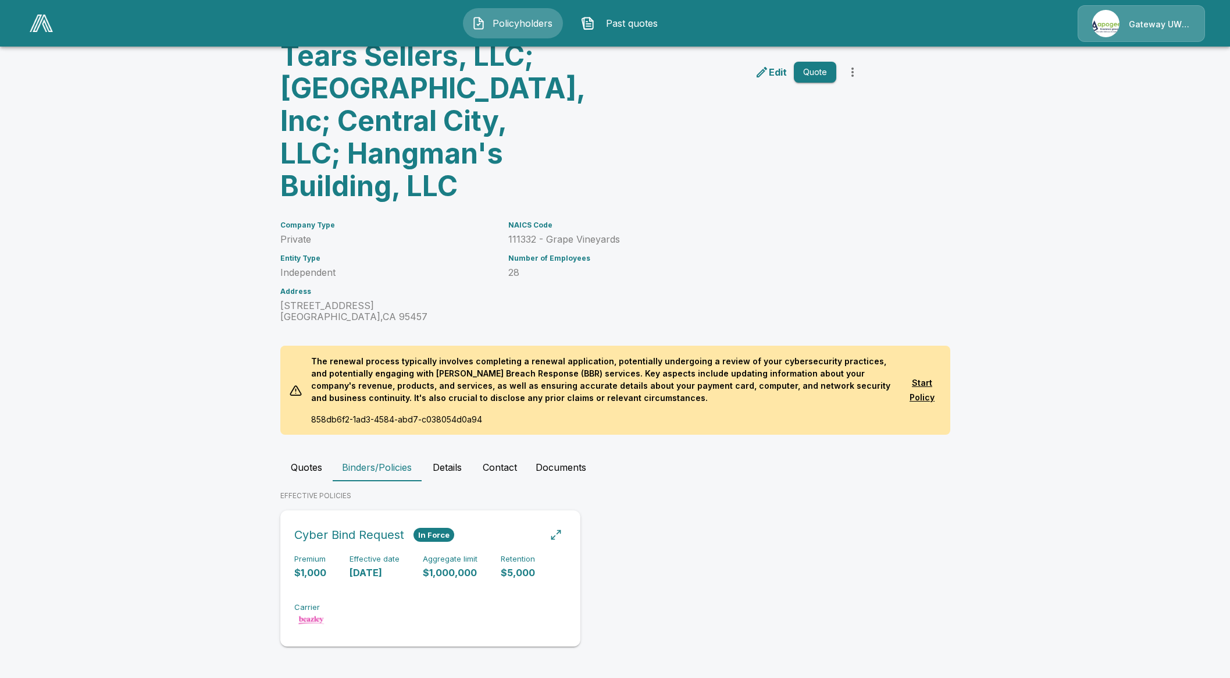
click at [374, 552] on div "Cyber Bind Request In Force Premium $1,000 Effective date [DATE] Aggregate limi…" at bounding box center [430, 578] width 291 height 127
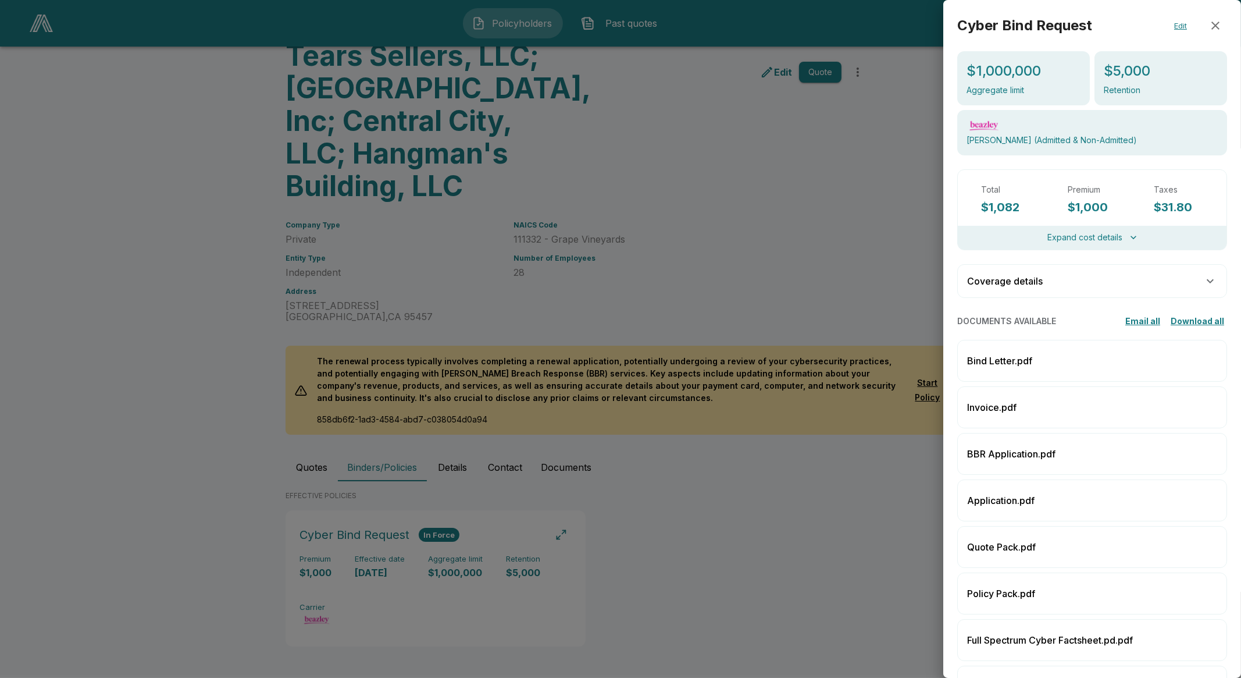
click at [1009, 369] on div "Bind Letter.pdf" at bounding box center [1093, 361] width 270 height 42
click at [640, 138] on div at bounding box center [620, 339] width 1241 height 678
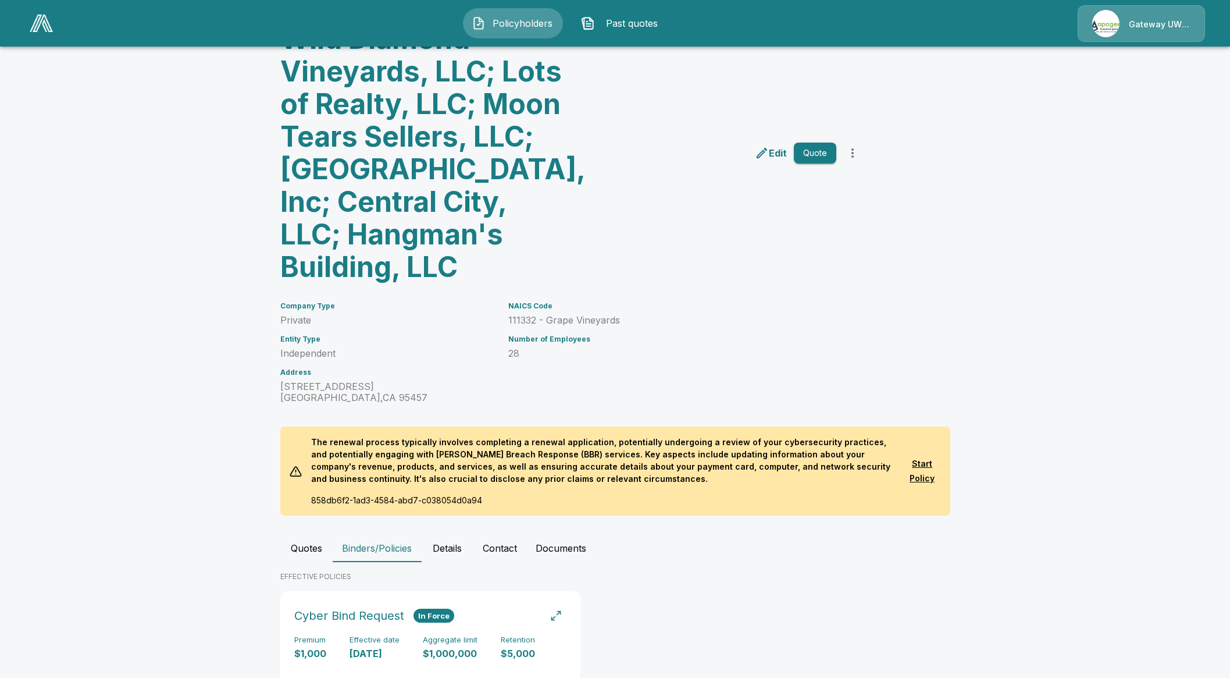
scroll to position [0, 0]
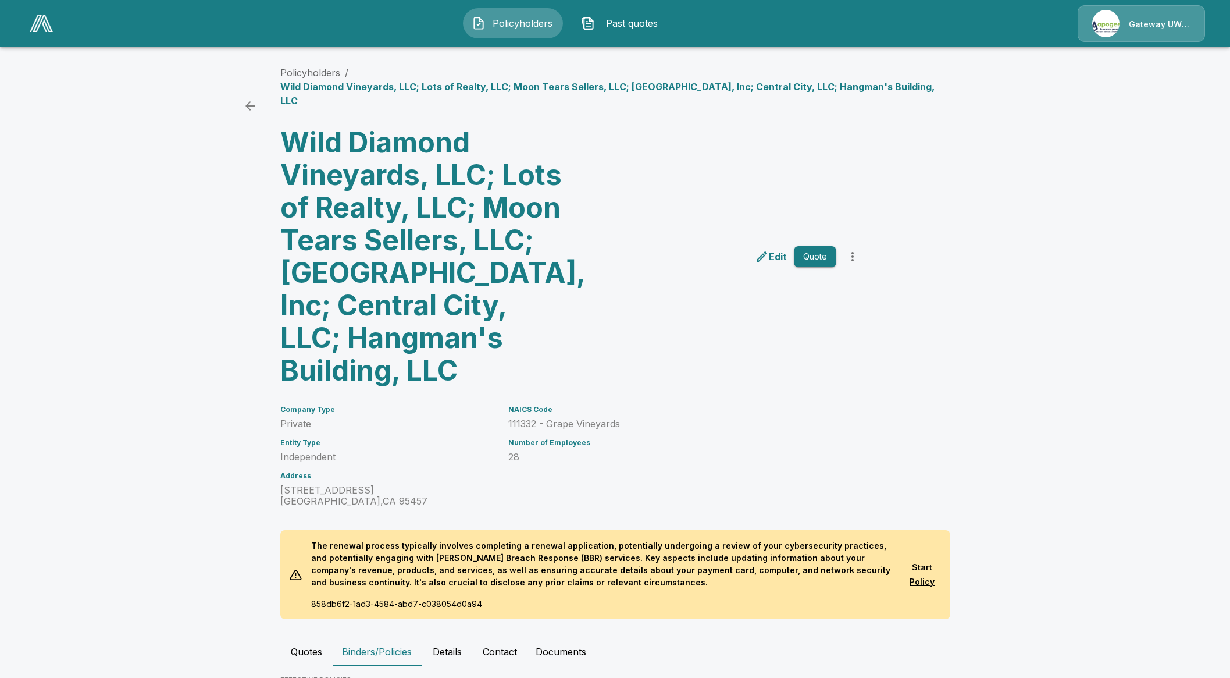
click at [528, 26] on span "Policyholders" at bounding box center [522, 23] width 64 height 14
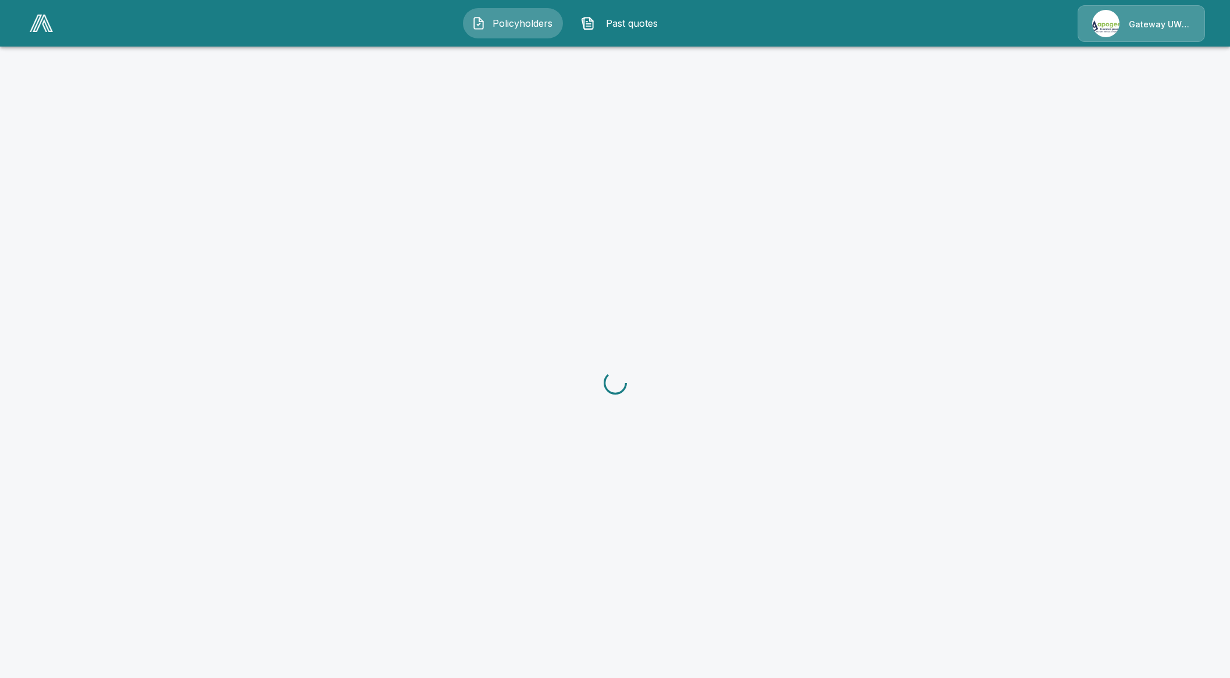
click at [33, 29] on img at bounding box center [41, 23] width 23 height 17
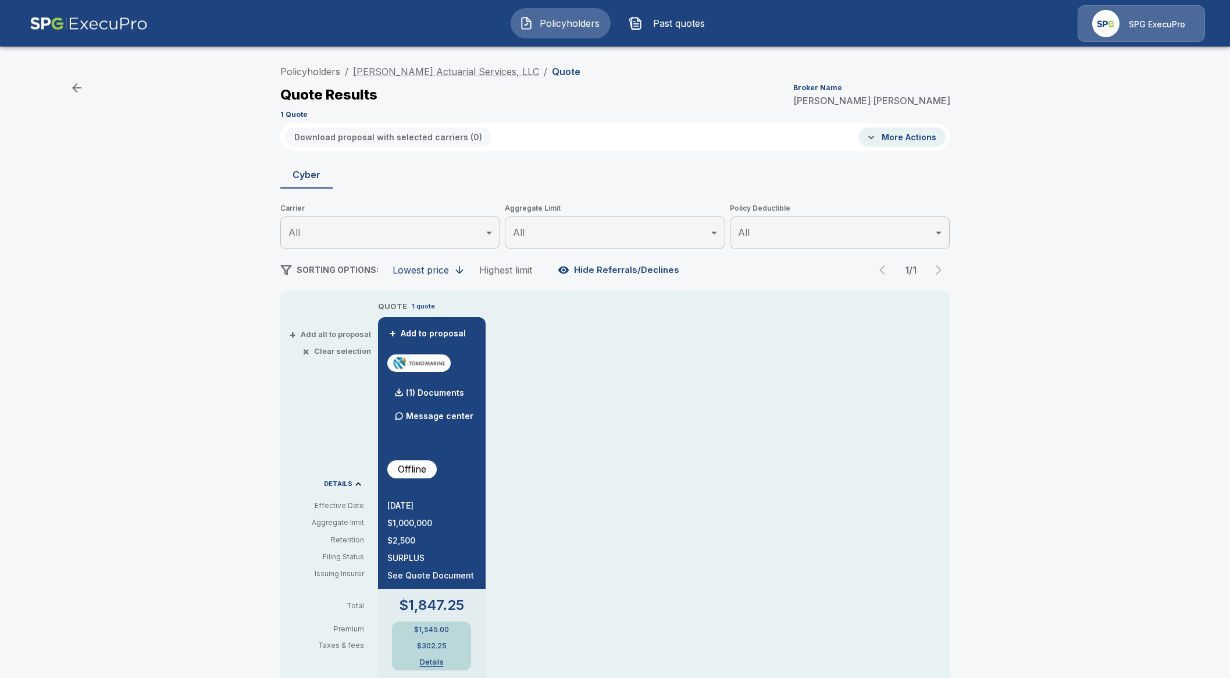
click at [428, 71] on link "[PERSON_NAME] Actuarial Services, LLC" at bounding box center [446, 72] width 186 height 12
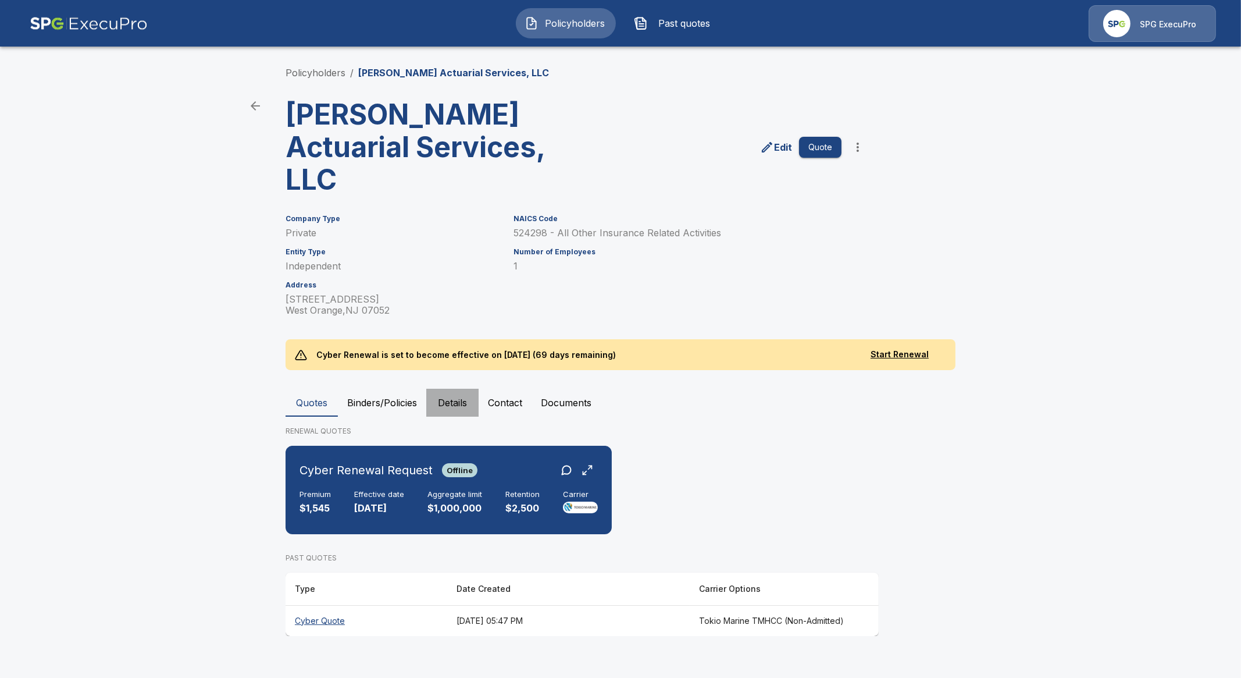
click at [458, 401] on button "Details" at bounding box center [452, 403] width 52 height 28
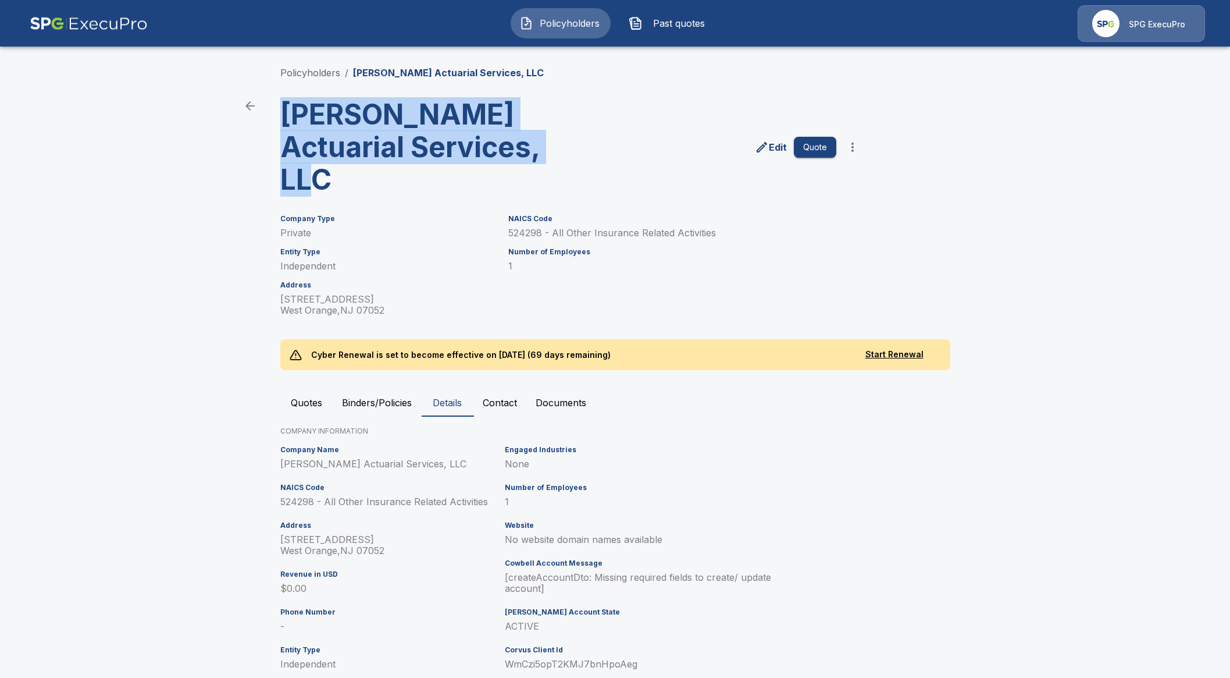
drag, startPoint x: 353, startPoint y: 186, endPoint x: 290, endPoint y: 110, distance: 99.1
click at [290, 110] on h3 "[PERSON_NAME] Actuarial Services, LLC" at bounding box center [423, 147] width 287 height 98
copy h3 "Ethan E. Kra Actuarial Services, LLC"
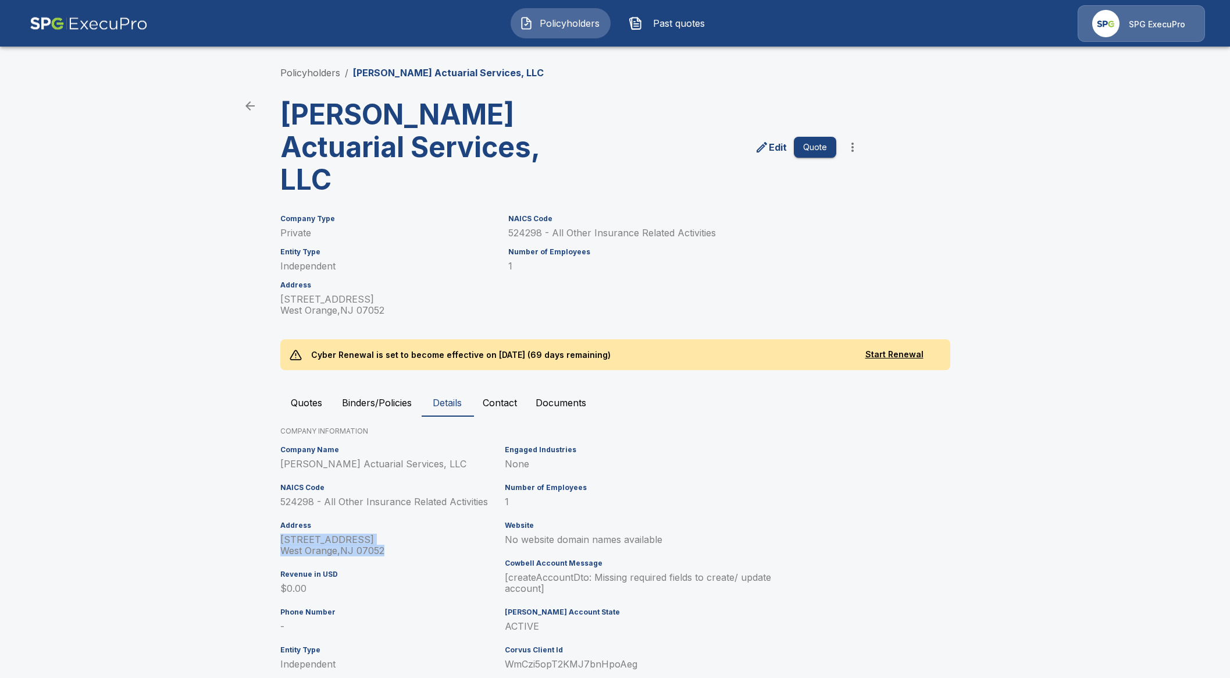
drag, startPoint x: 396, startPoint y: 552, endPoint x: 259, endPoint y: 539, distance: 137.3
click at [259, 539] on main "Policyholders / Ethan E. Kra Actuarial Services, LLC Ethan E. Kra Actuarial Ser…" at bounding box center [615, 371] width 1230 height 743
copy p "26 Swayze St West Orange , NJ 07052"
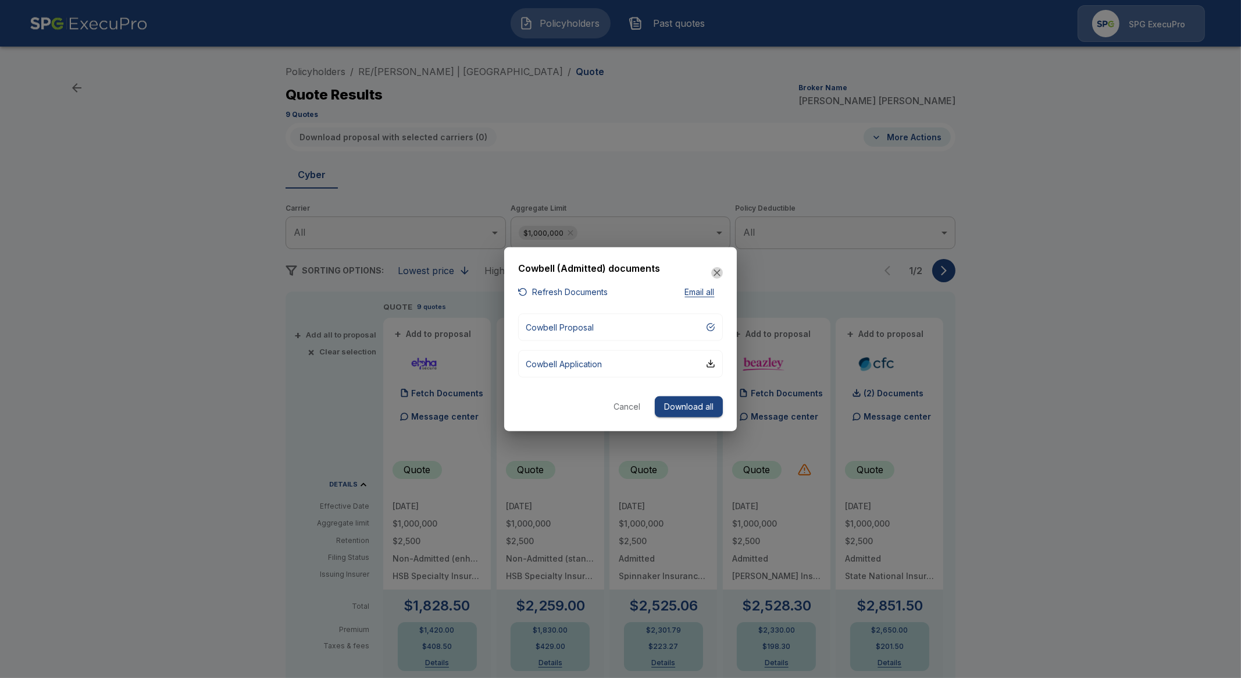
click at [720, 277] on icon "button" at bounding box center [717, 273] width 12 height 12
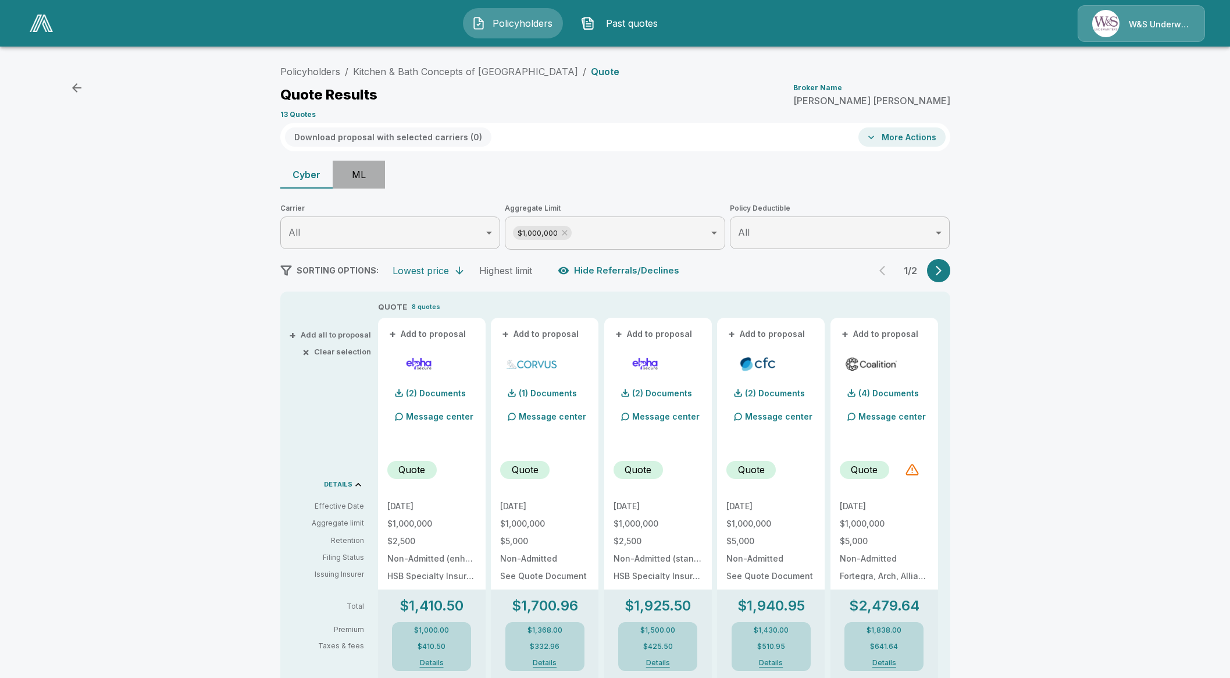
click at [346, 176] on button "ML" at bounding box center [359, 175] width 52 height 28
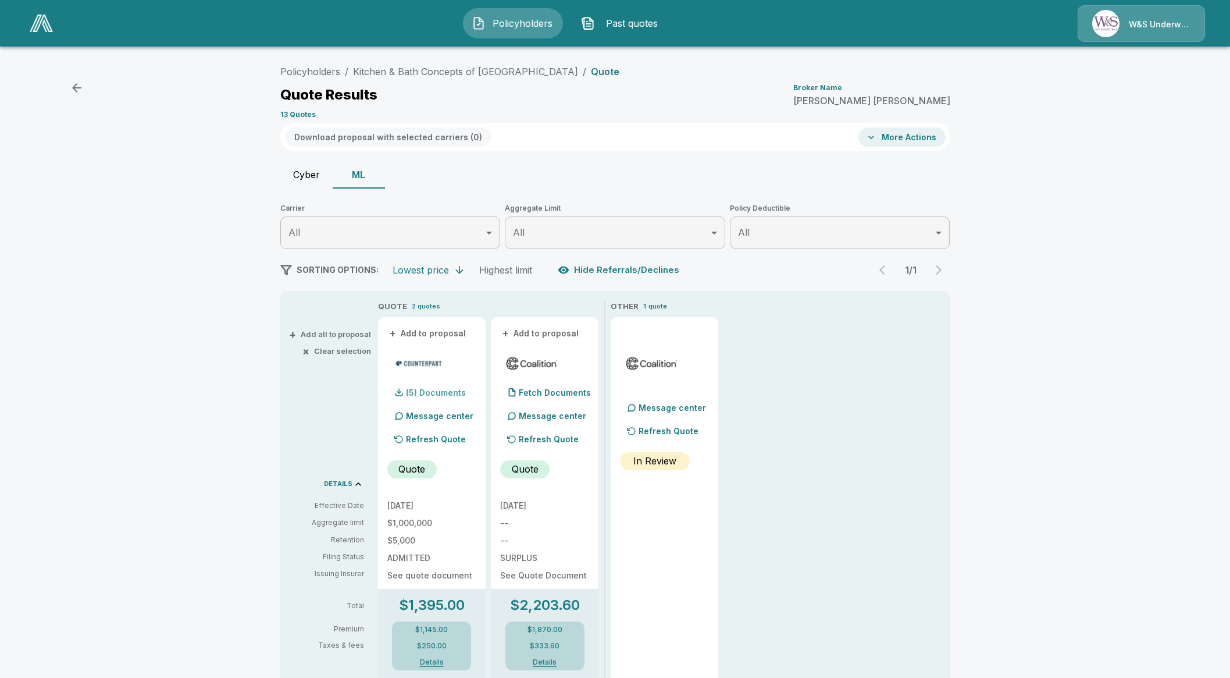
click at [448, 389] on p "(5) Documents" at bounding box center [436, 393] width 60 height 8
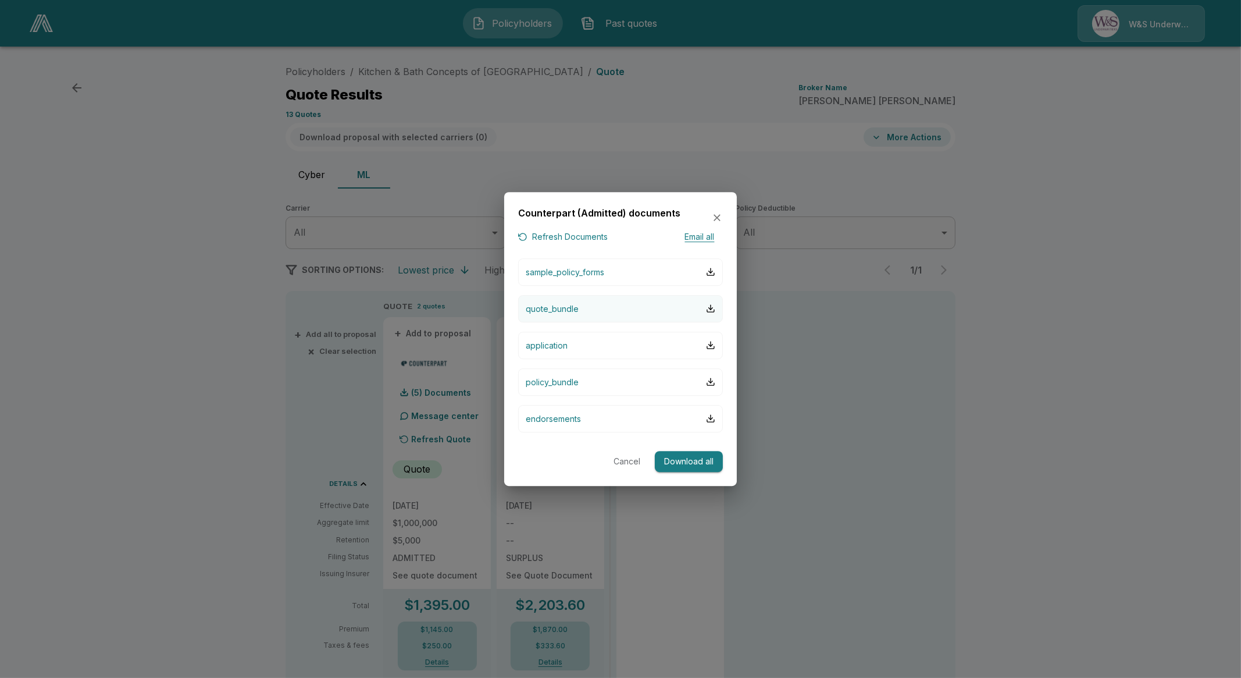
click at [571, 307] on p "quote_bundle" at bounding box center [552, 308] width 53 height 12
click at [719, 219] on icon "button" at bounding box center [717, 218] width 12 height 12
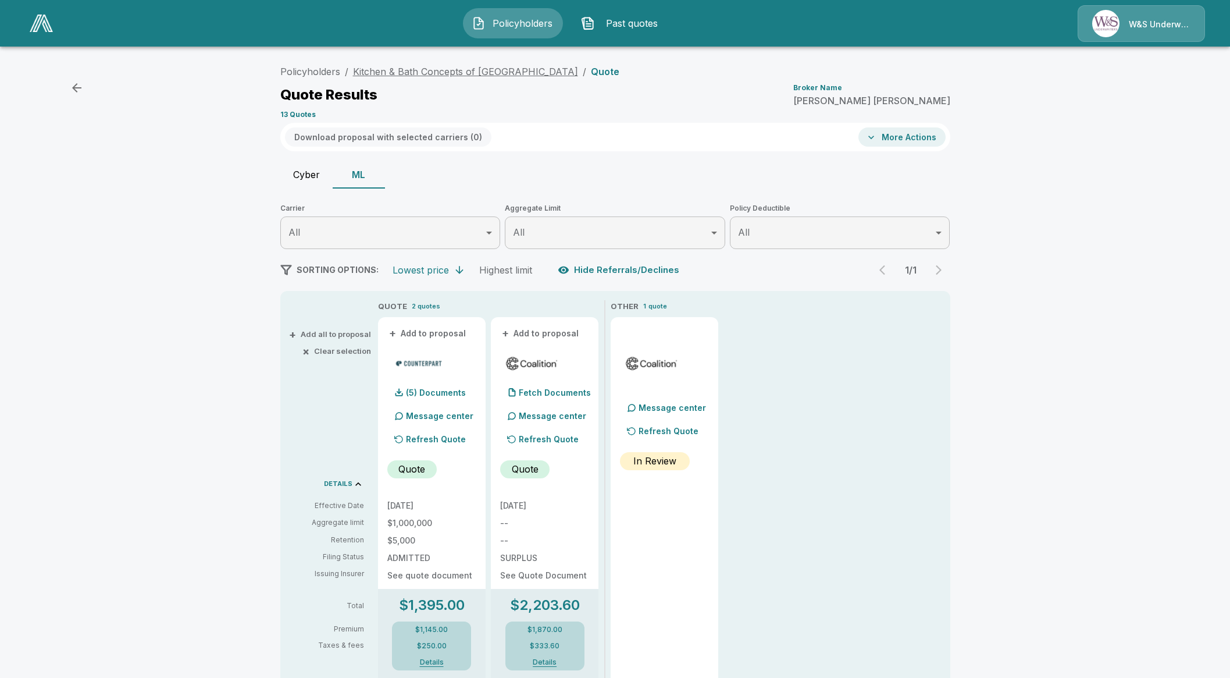
click at [361, 67] on link "Kitchen & Bath Concepts of [GEOGRAPHIC_DATA]" at bounding box center [465, 72] width 225 height 12
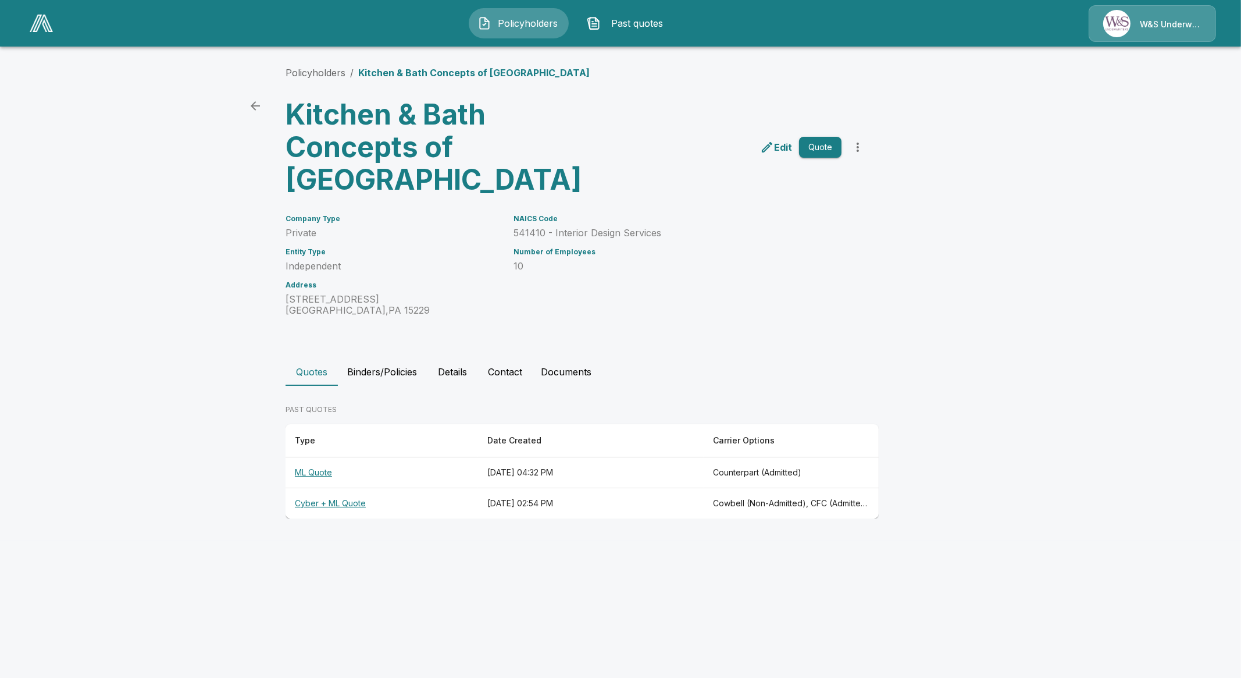
click at [314, 476] on th "ML Quote" at bounding box center [382, 472] width 193 height 31
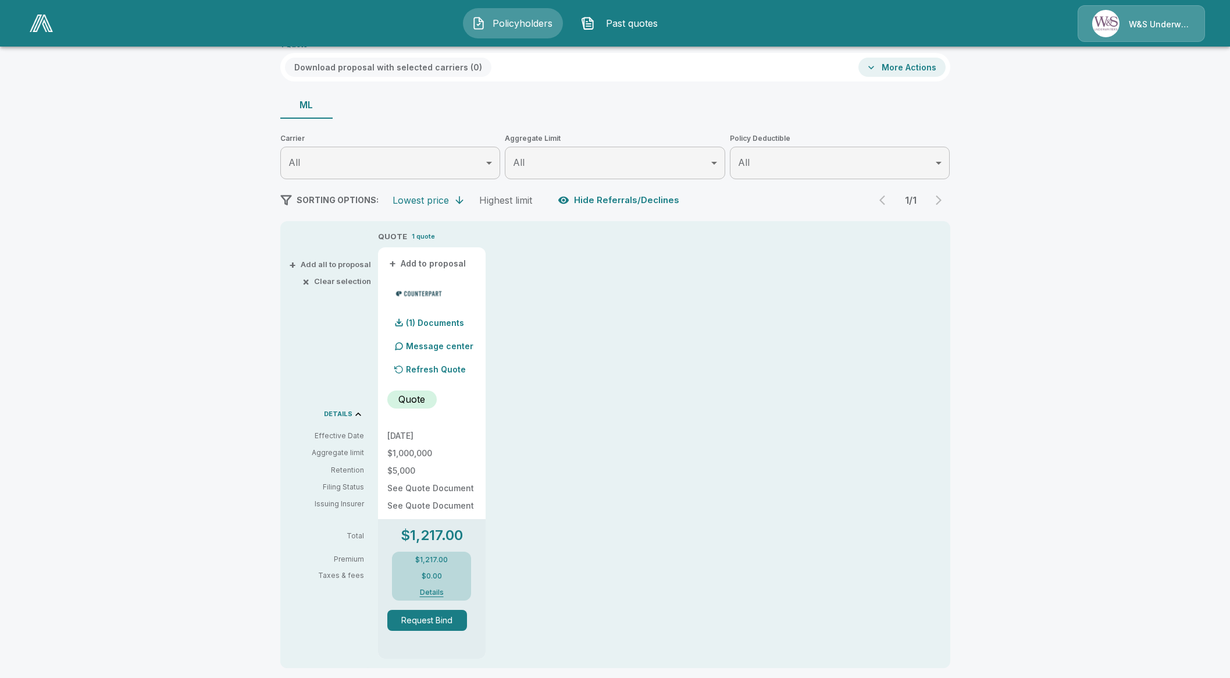
scroll to position [72, 0]
